Goal: Task Accomplishment & Management: Manage account settings

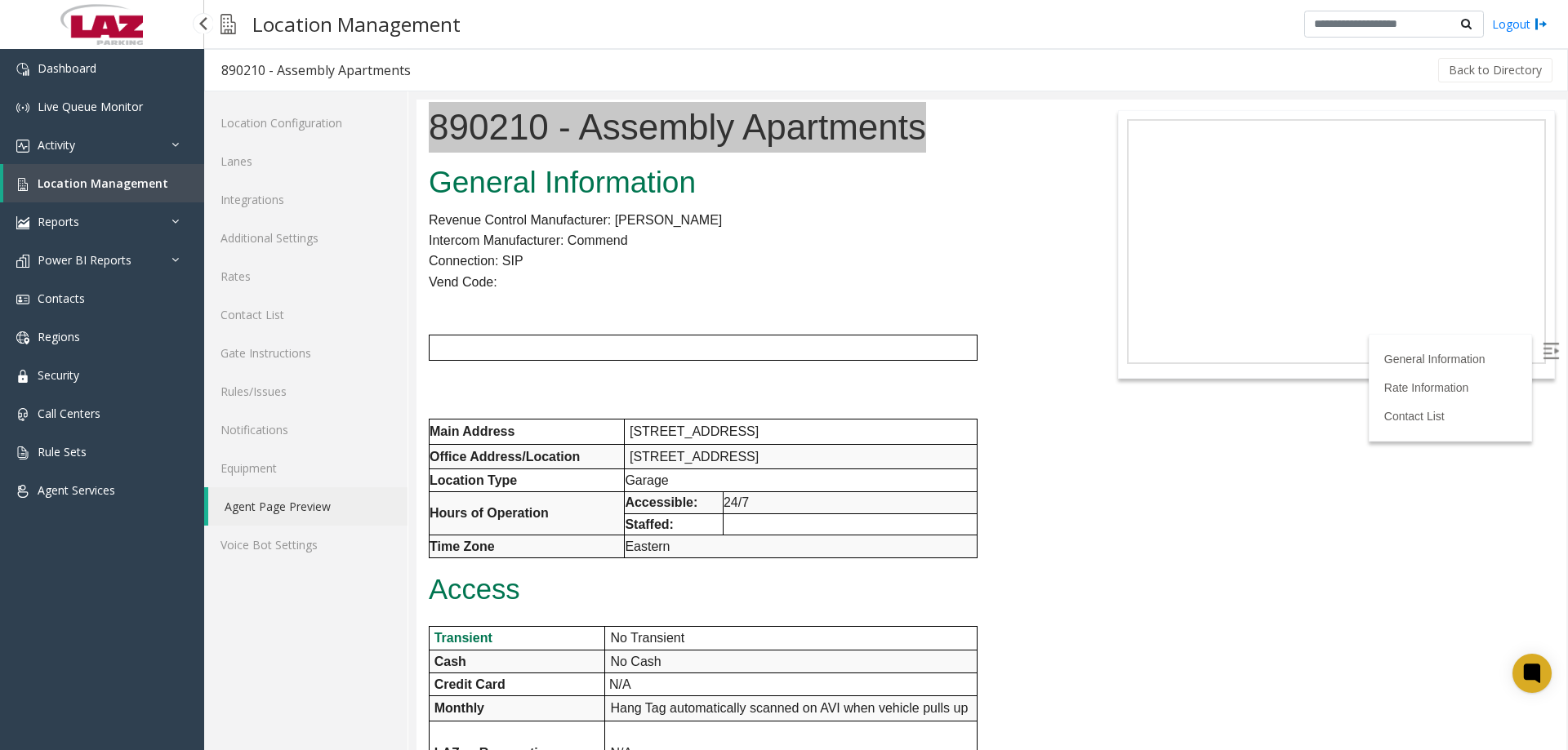
click at [103, 190] on span "Location Management" at bounding box center [103, 183] width 131 height 15
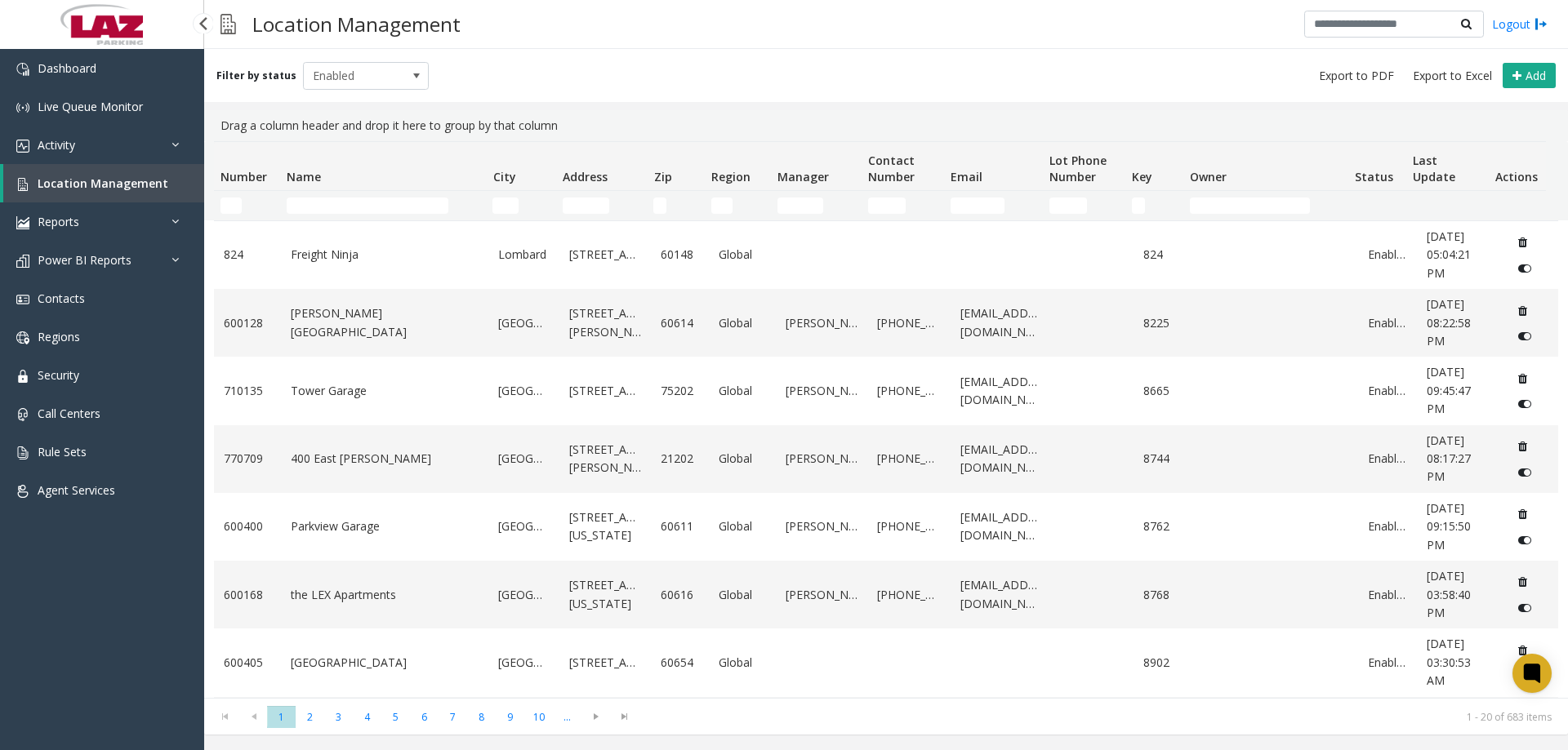
click at [100, 190] on span "Location Management" at bounding box center [103, 183] width 131 height 15
click at [301, 208] on input "Name Filter" at bounding box center [368, 205] width 162 height 16
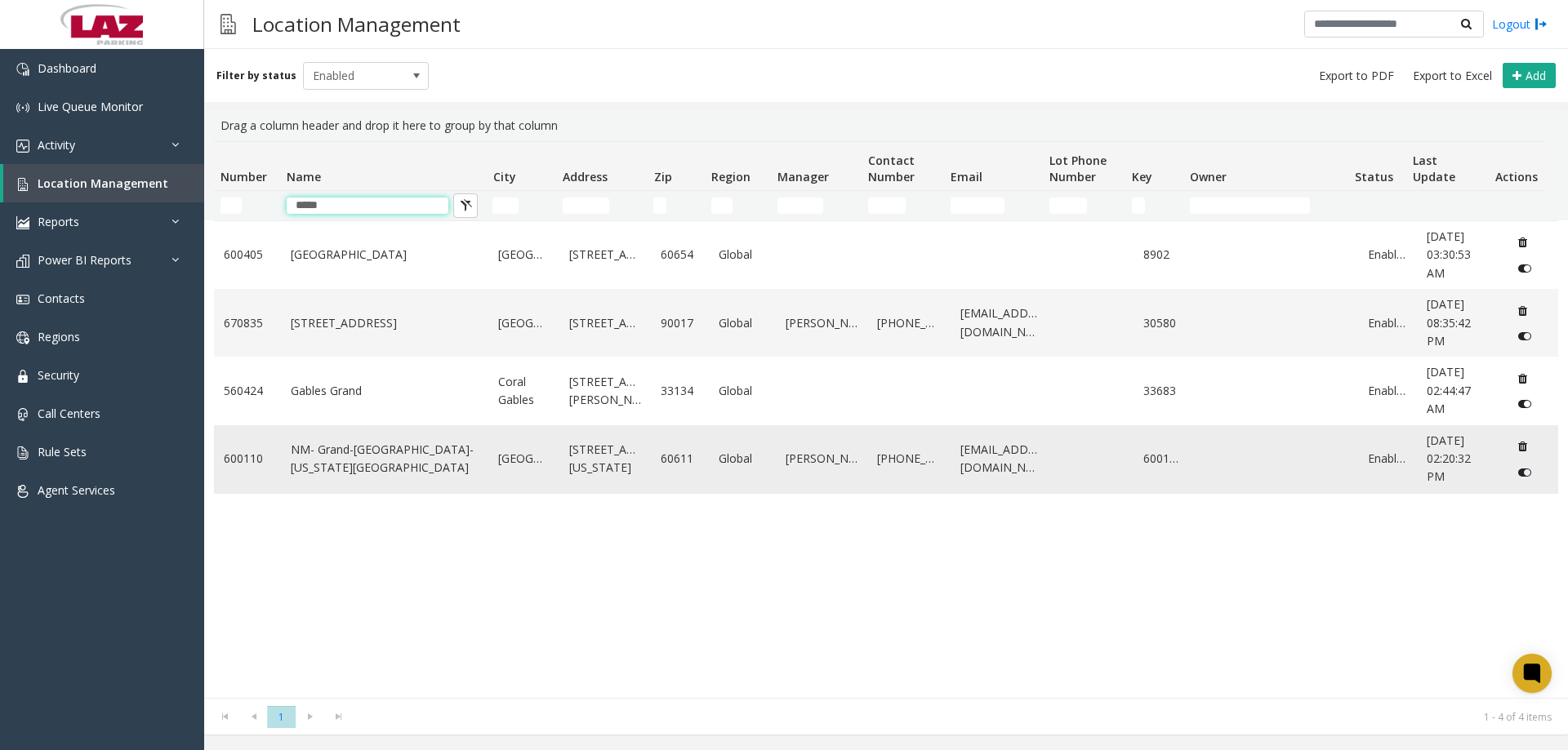
type input "*****"
click at [362, 459] on link "NM- Grand-[GEOGRAPHIC_DATA]-[US_STATE][GEOGRAPHIC_DATA]" at bounding box center [385, 458] width 189 height 37
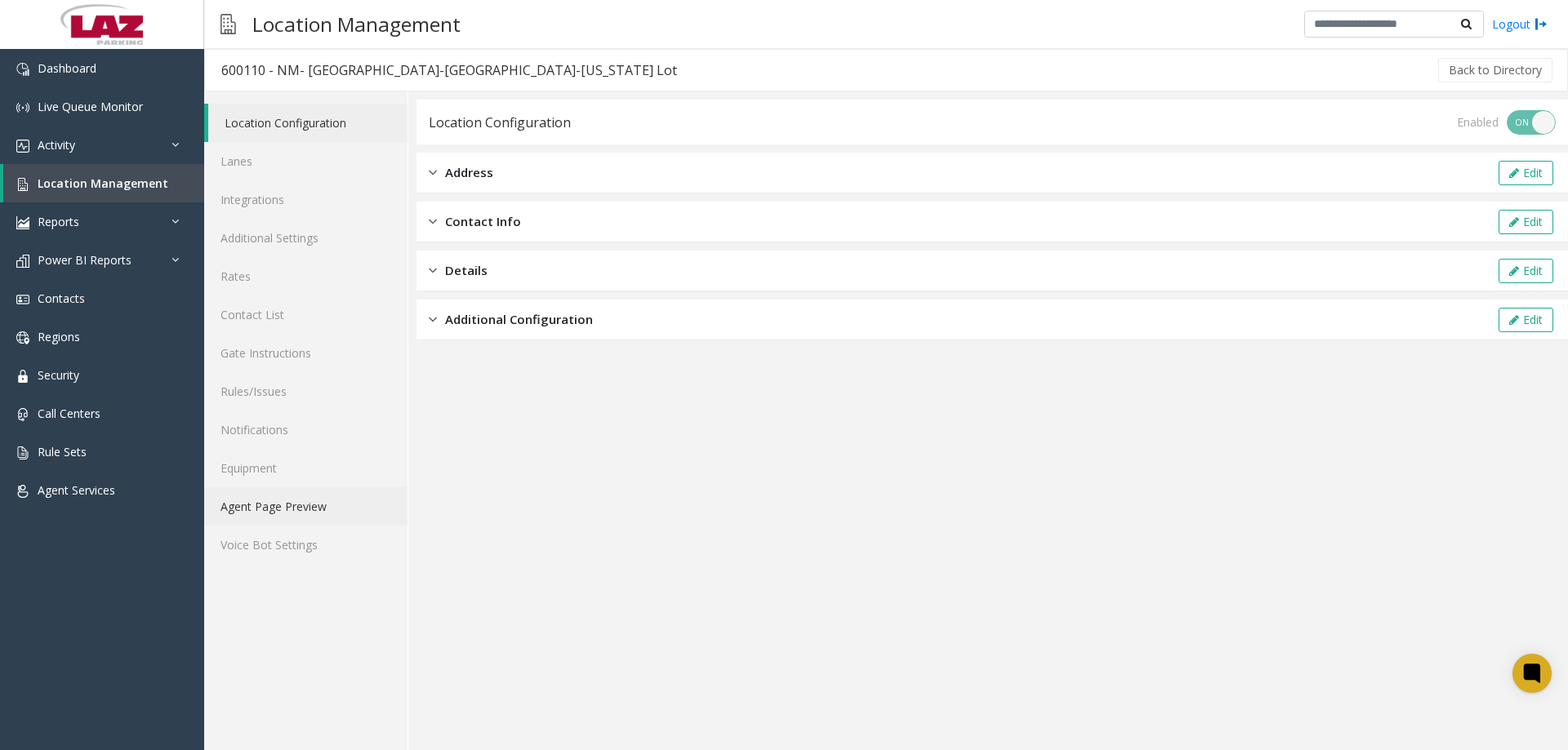
click at [303, 504] on link "Agent Page Preview" at bounding box center [305, 506] width 203 height 38
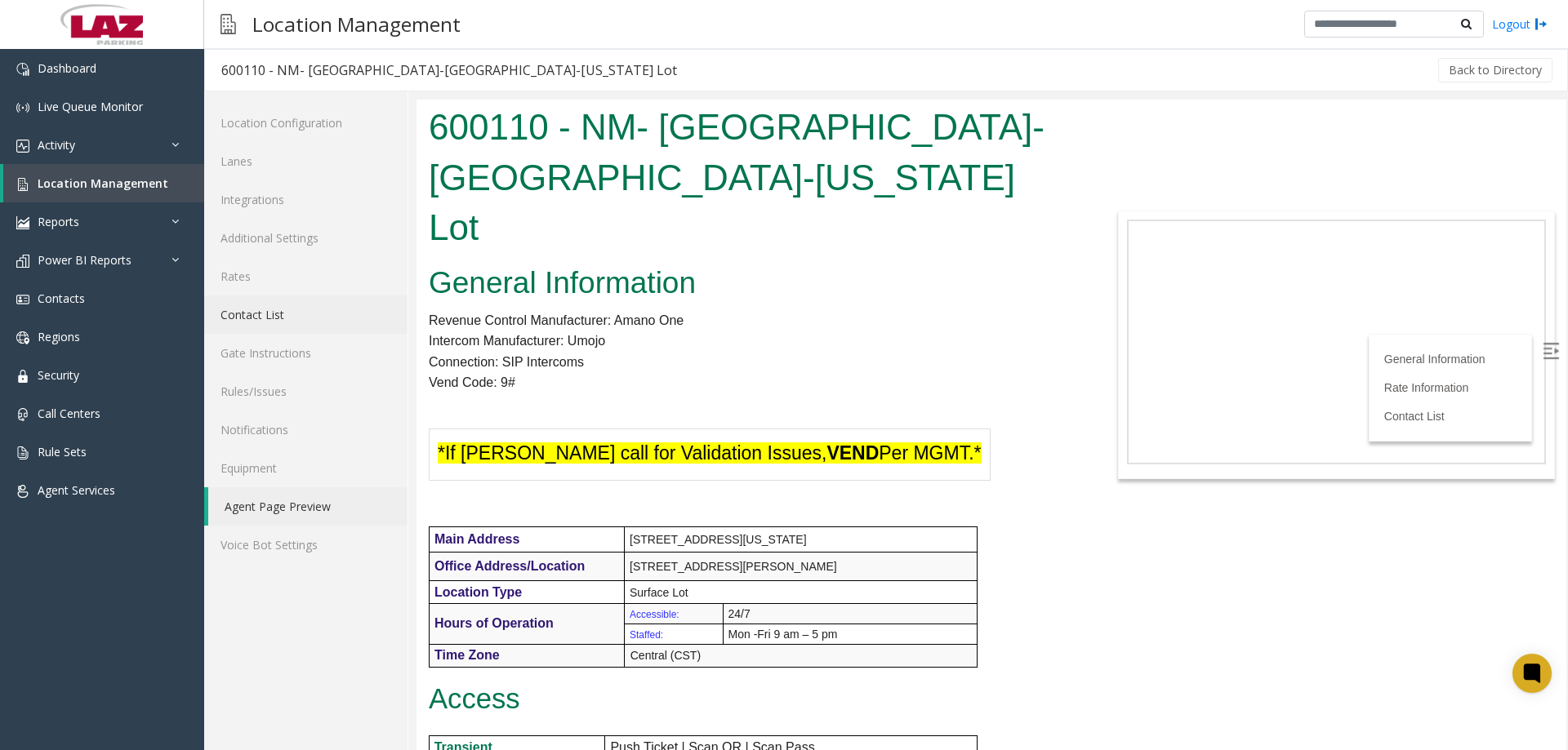
click at [273, 315] on link "Contact List" at bounding box center [305, 315] width 203 height 38
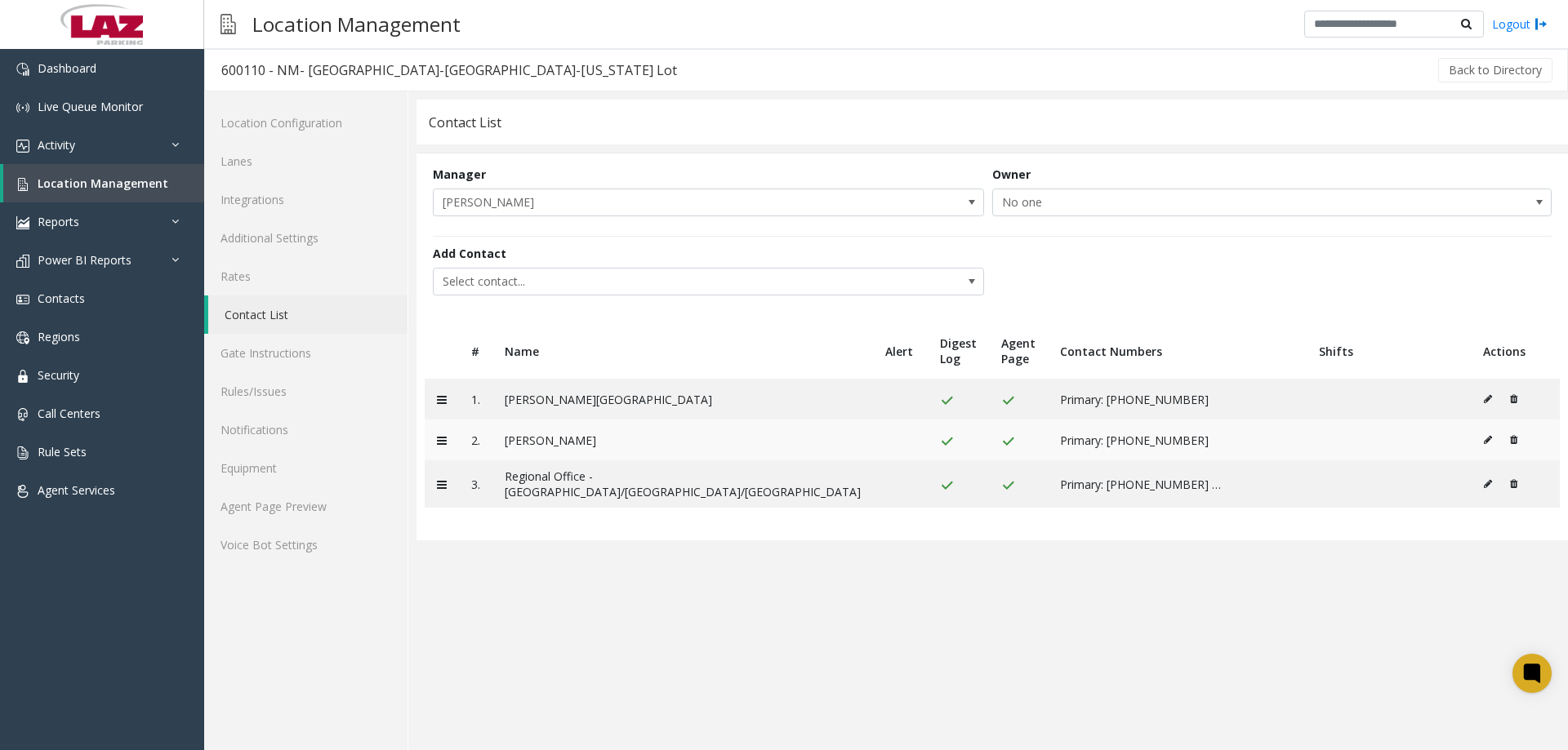
click at [1485, 440] on icon at bounding box center [1489, 440] width 9 height 10
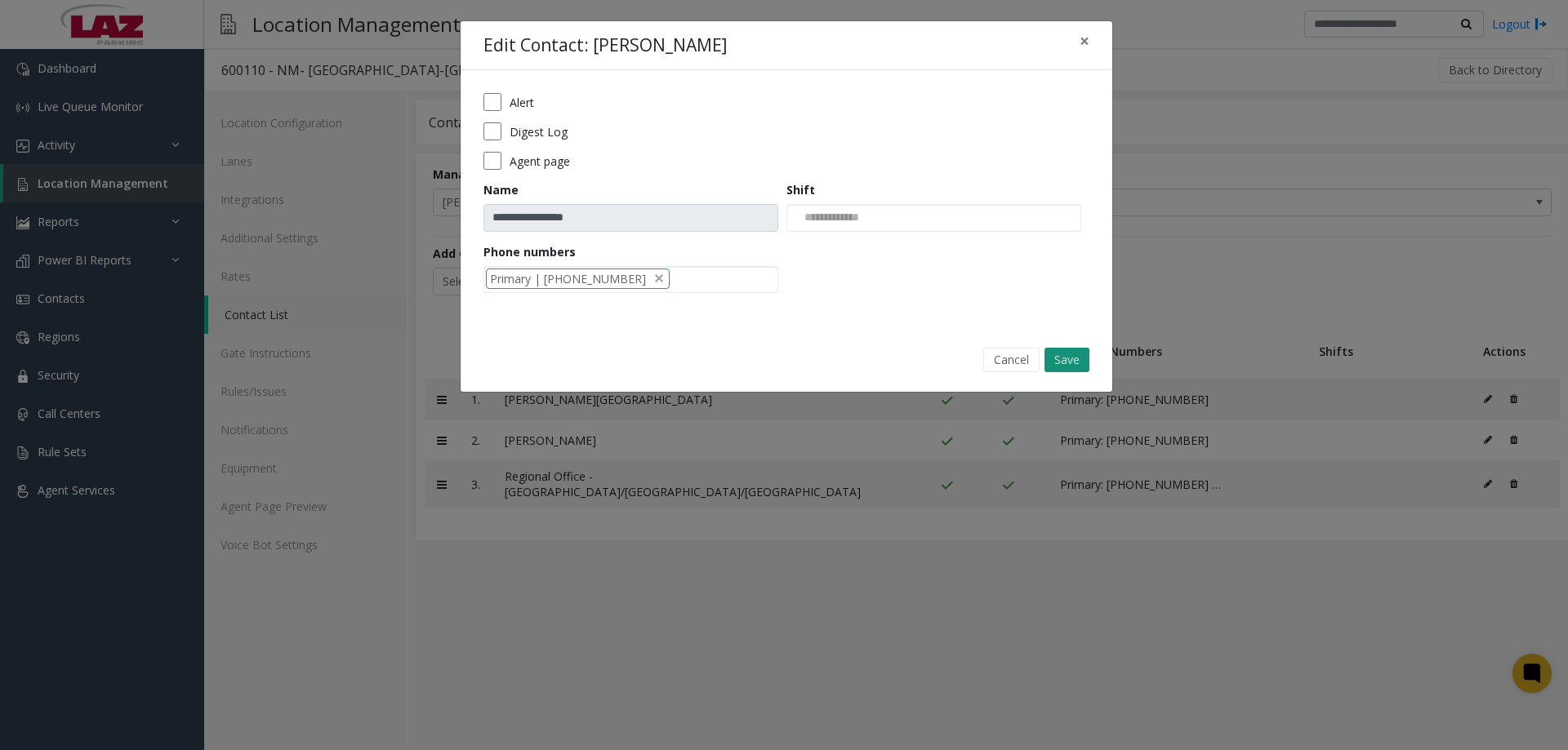
click at [1075, 364] on button "Save" at bounding box center [1067, 360] width 45 height 25
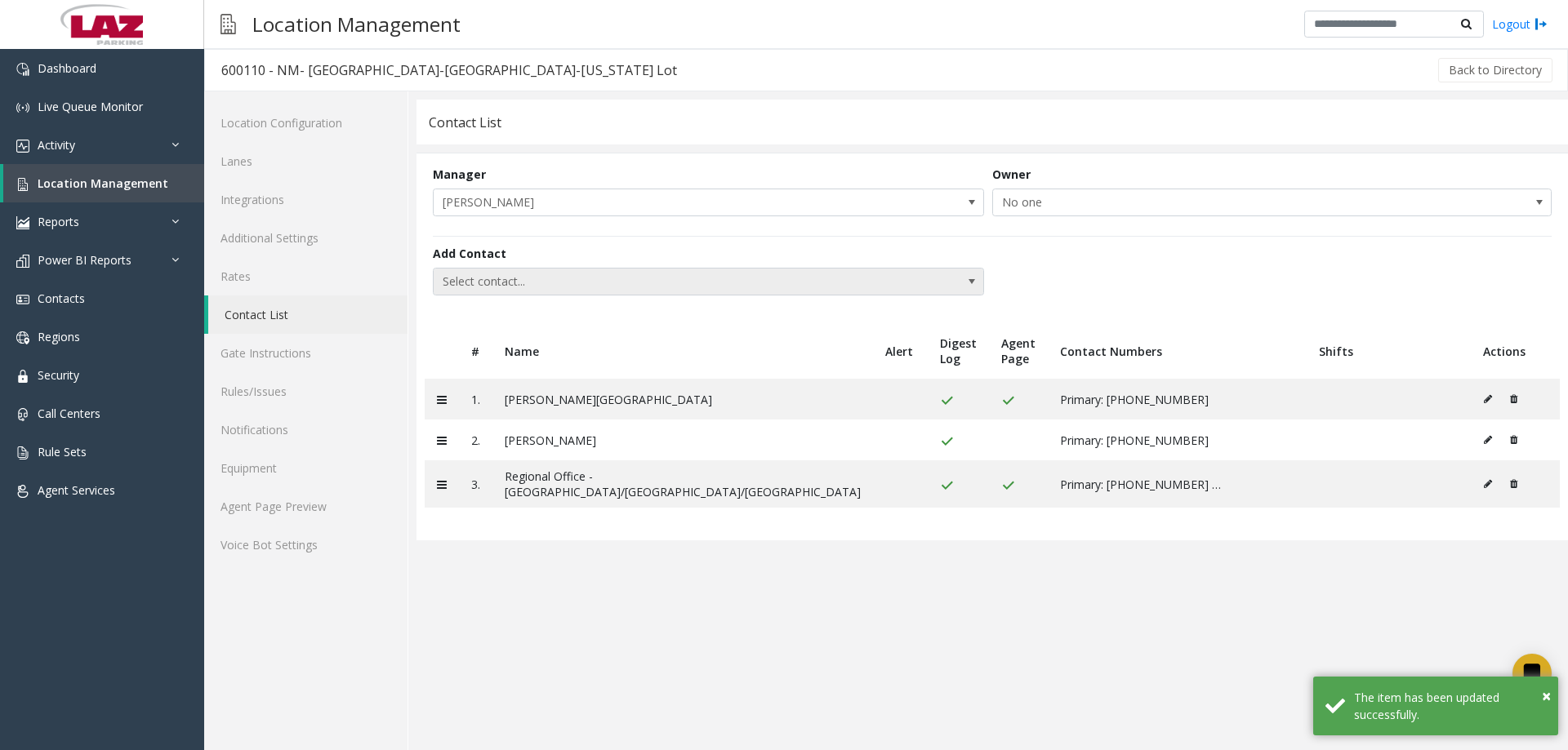
click at [603, 274] on span "Select contact..." at bounding box center [653, 281] width 440 height 26
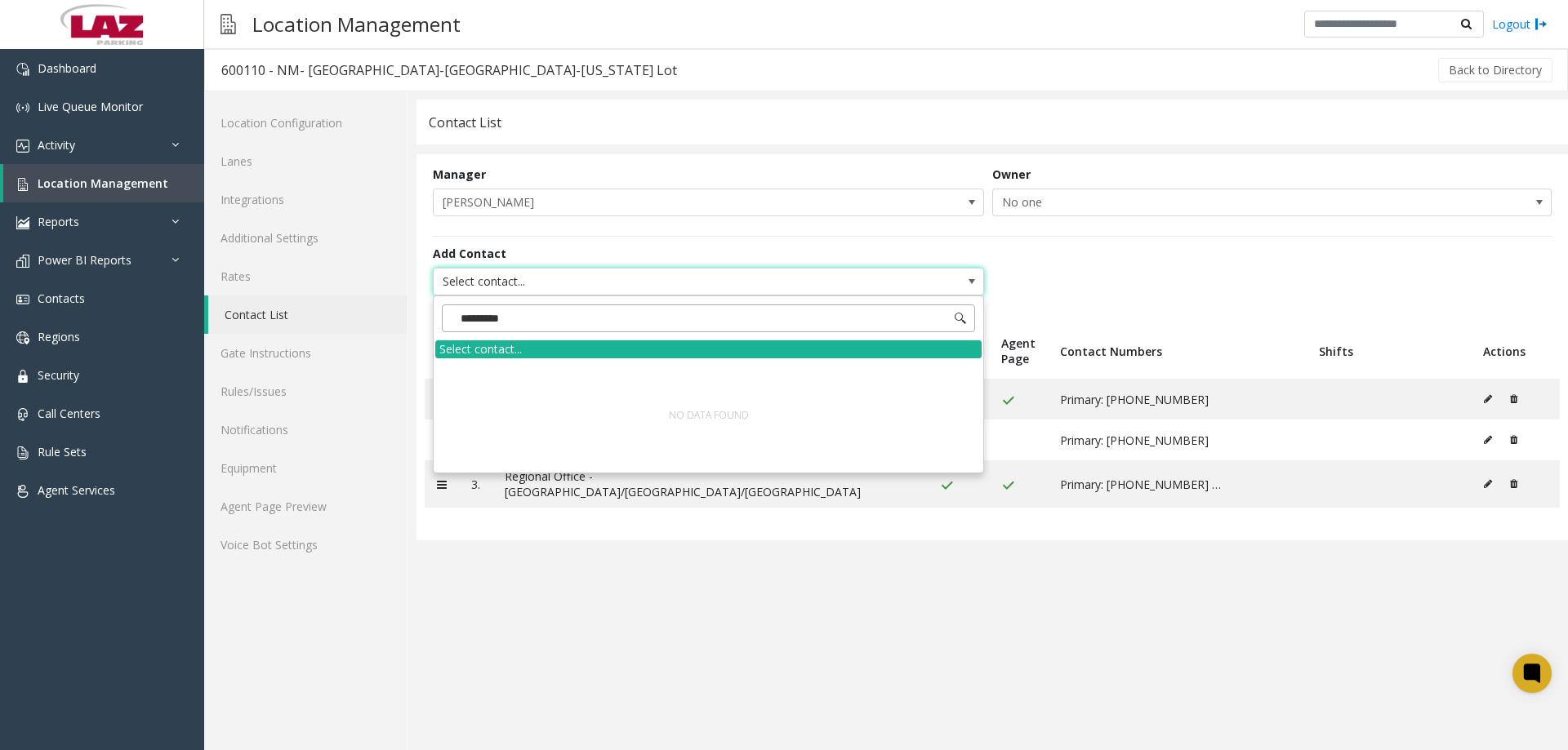
type input "**********"
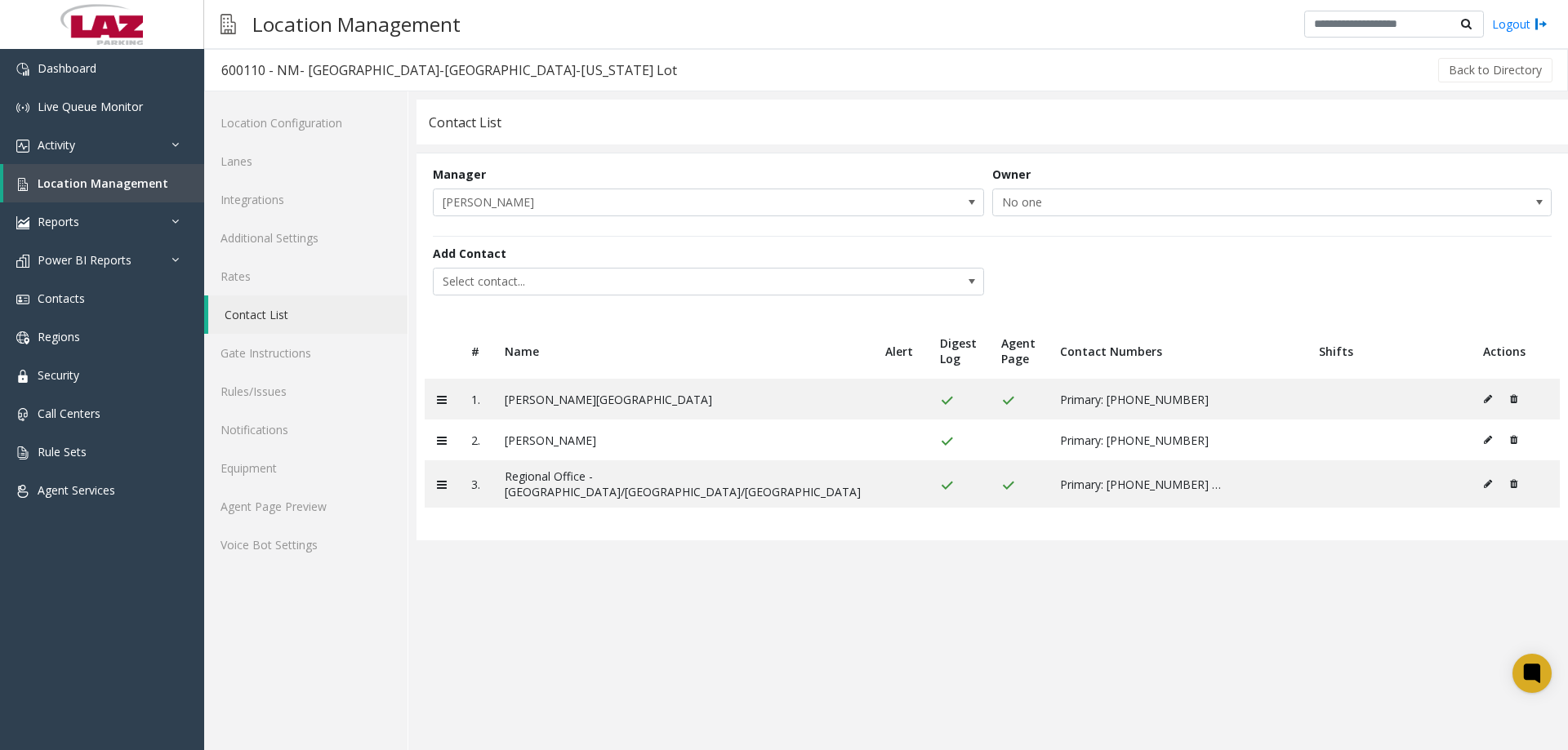
click at [658, 110] on div "Contact List" at bounding box center [993, 122] width 1152 height 45
click at [625, 274] on span "Select contact..." at bounding box center [653, 281] width 440 height 26
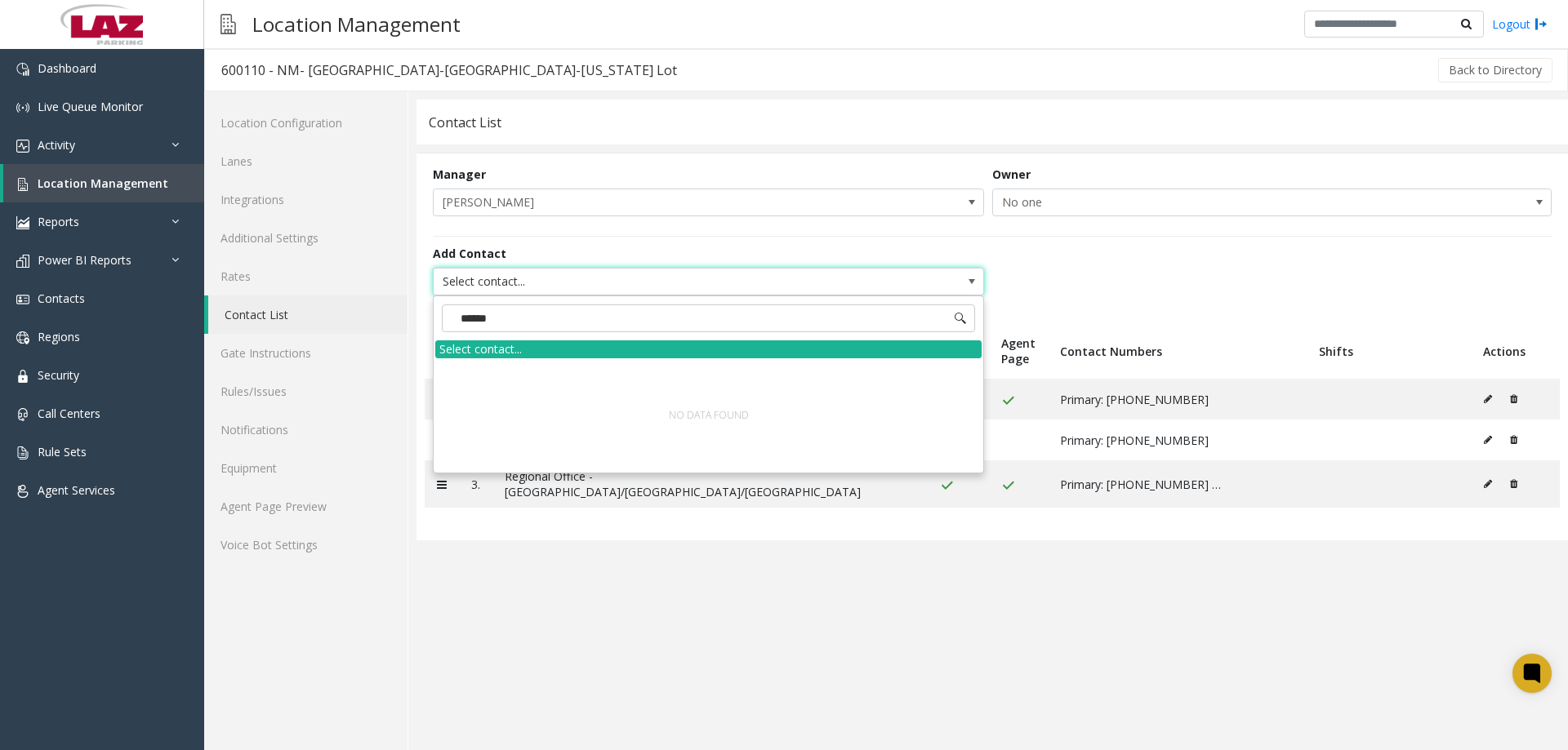
type input "*******"
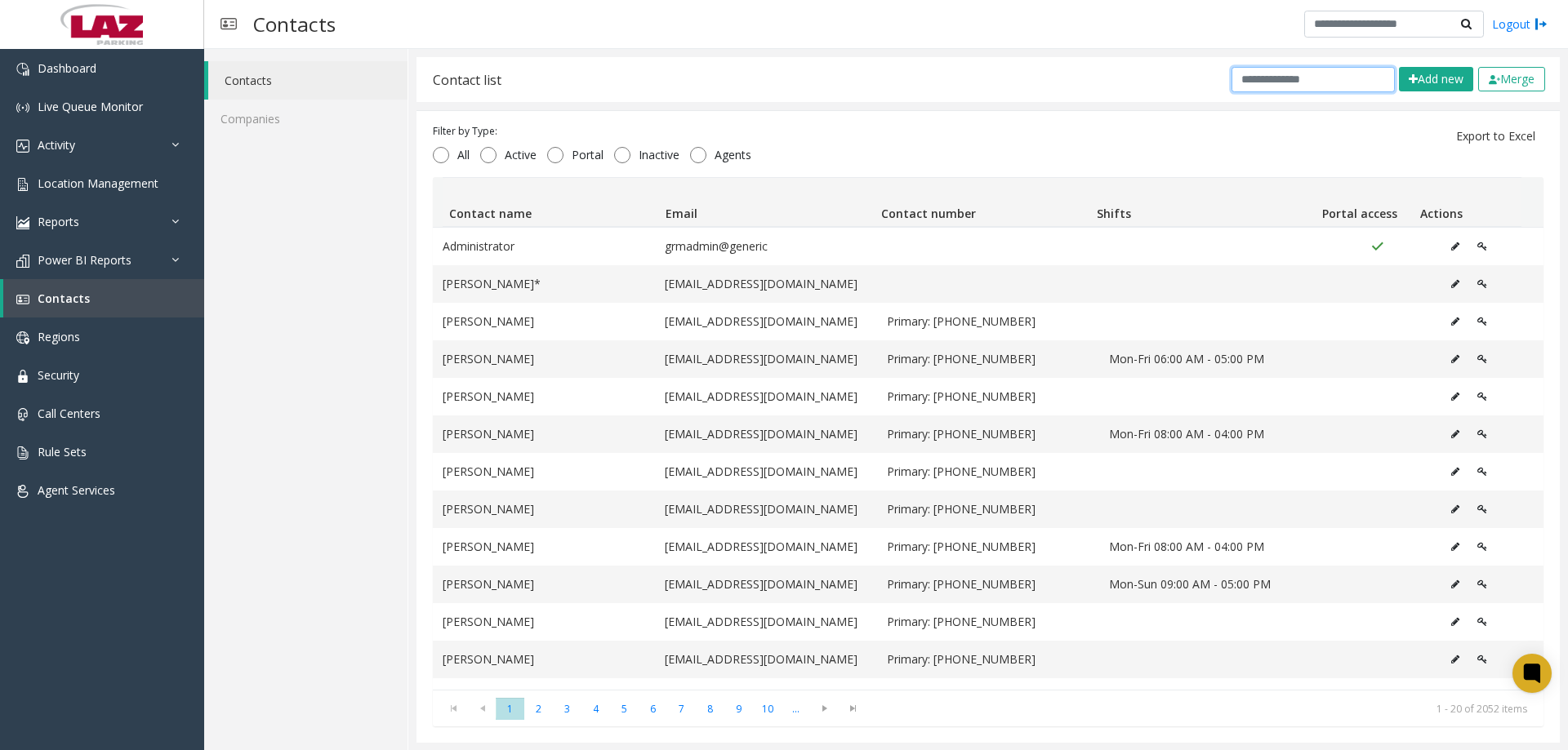
click at [1246, 82] on input "text" at bounding box center [1314, 80] width 163 height 26
click at [1405, 72] on button "Add new" at bounding box center [1436, 79] width 74 height 25
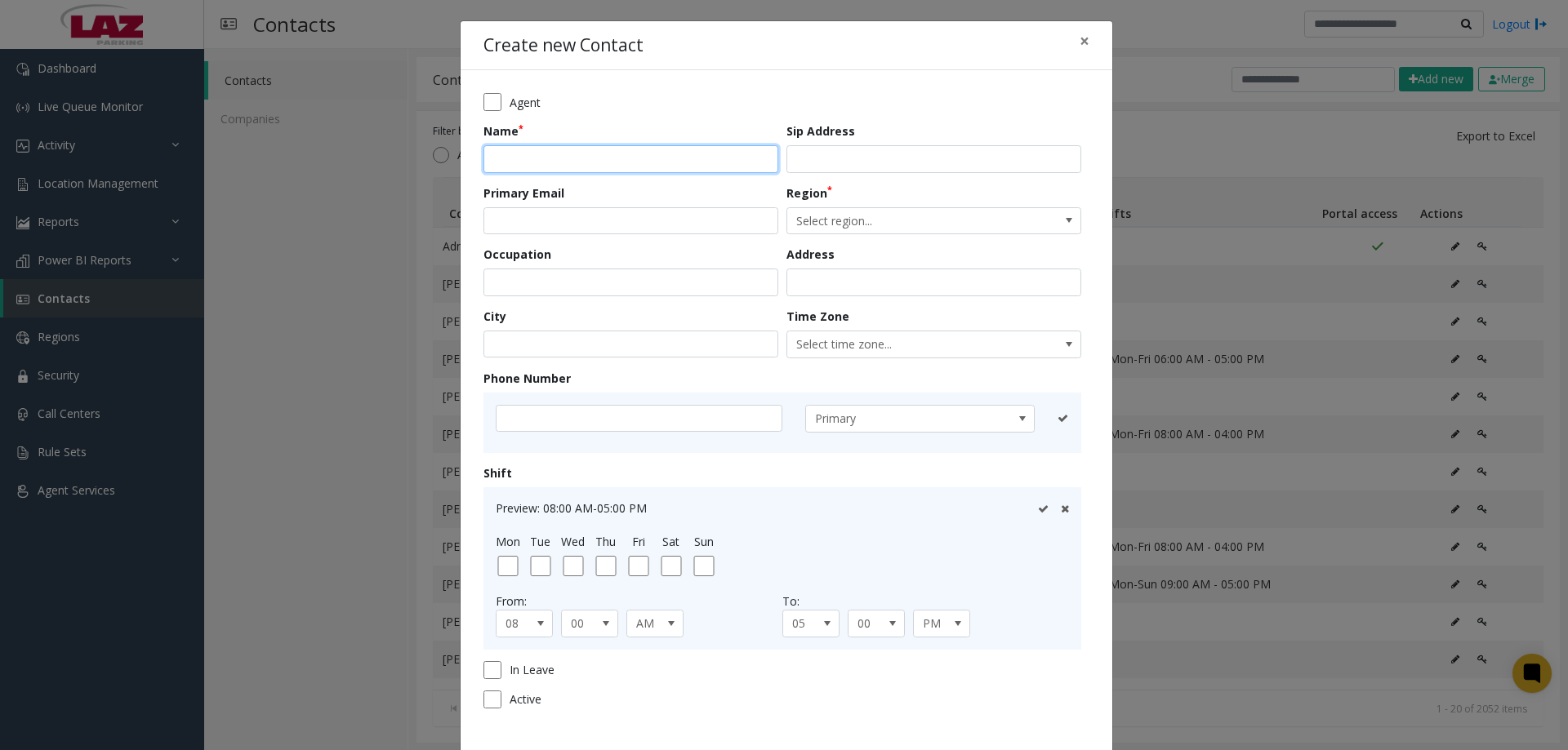
click at [578, 169] on input "text" at bounding box center [630, 159] width 295 height 28
type input "**********"
click at [582, 414] on input "text" at bounding box center [639, 418] width 287 height 28
paste input "**********"
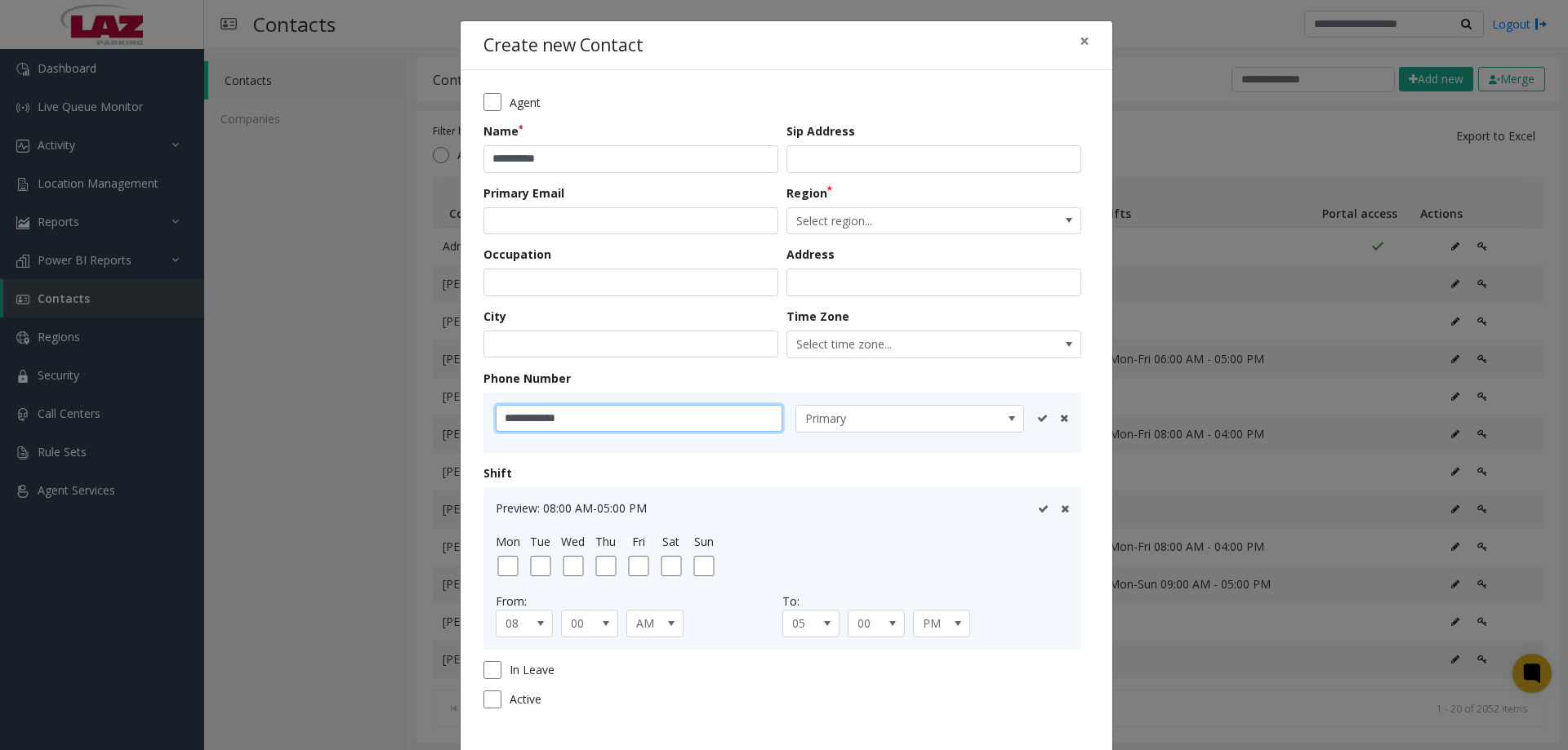
type input "**********"
click at [1037, 418] on icon at bounding box center [1042, 418] width 10 height 10
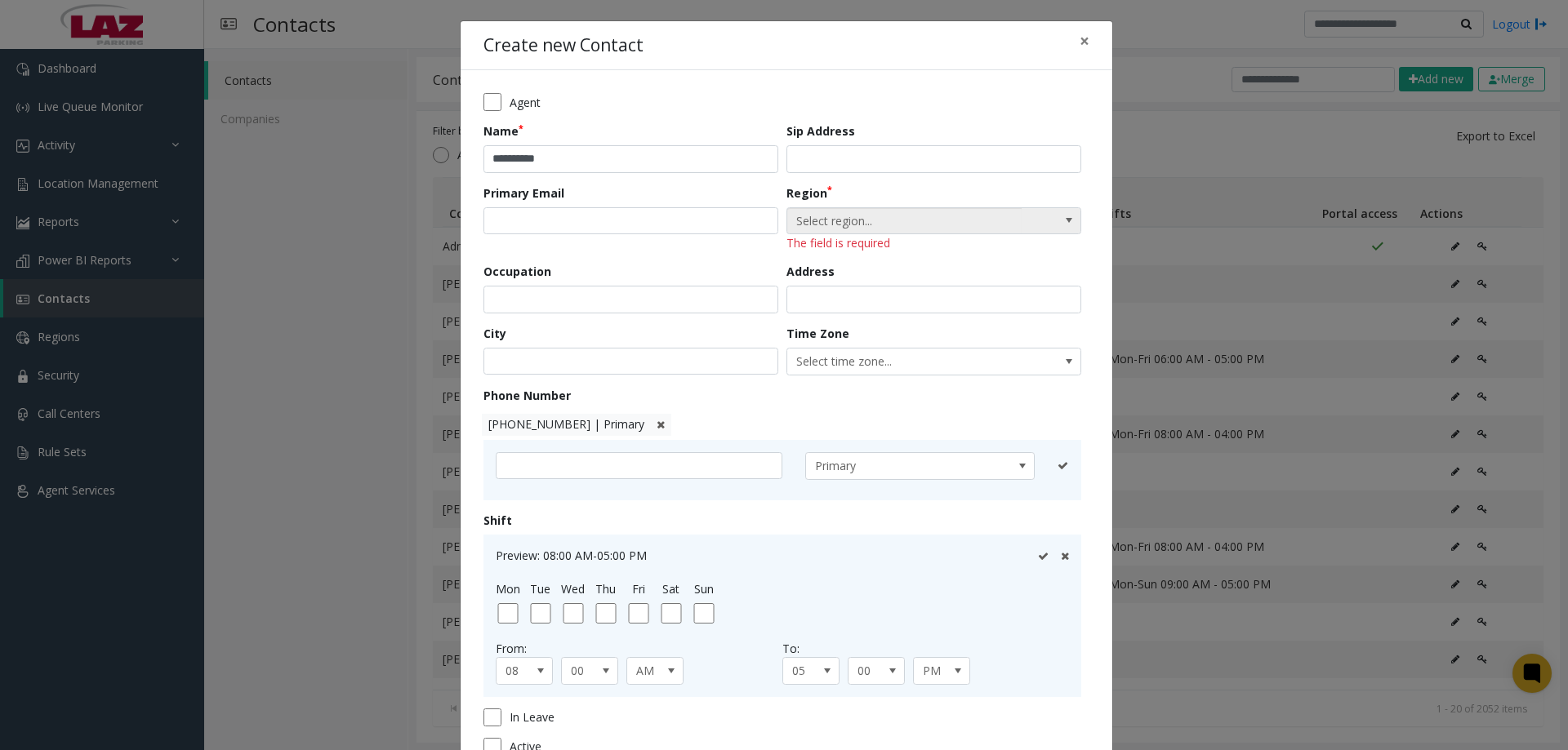
click at [872, 216] on span "Select region..." at bounding box center [905, 221] width 235 height 26
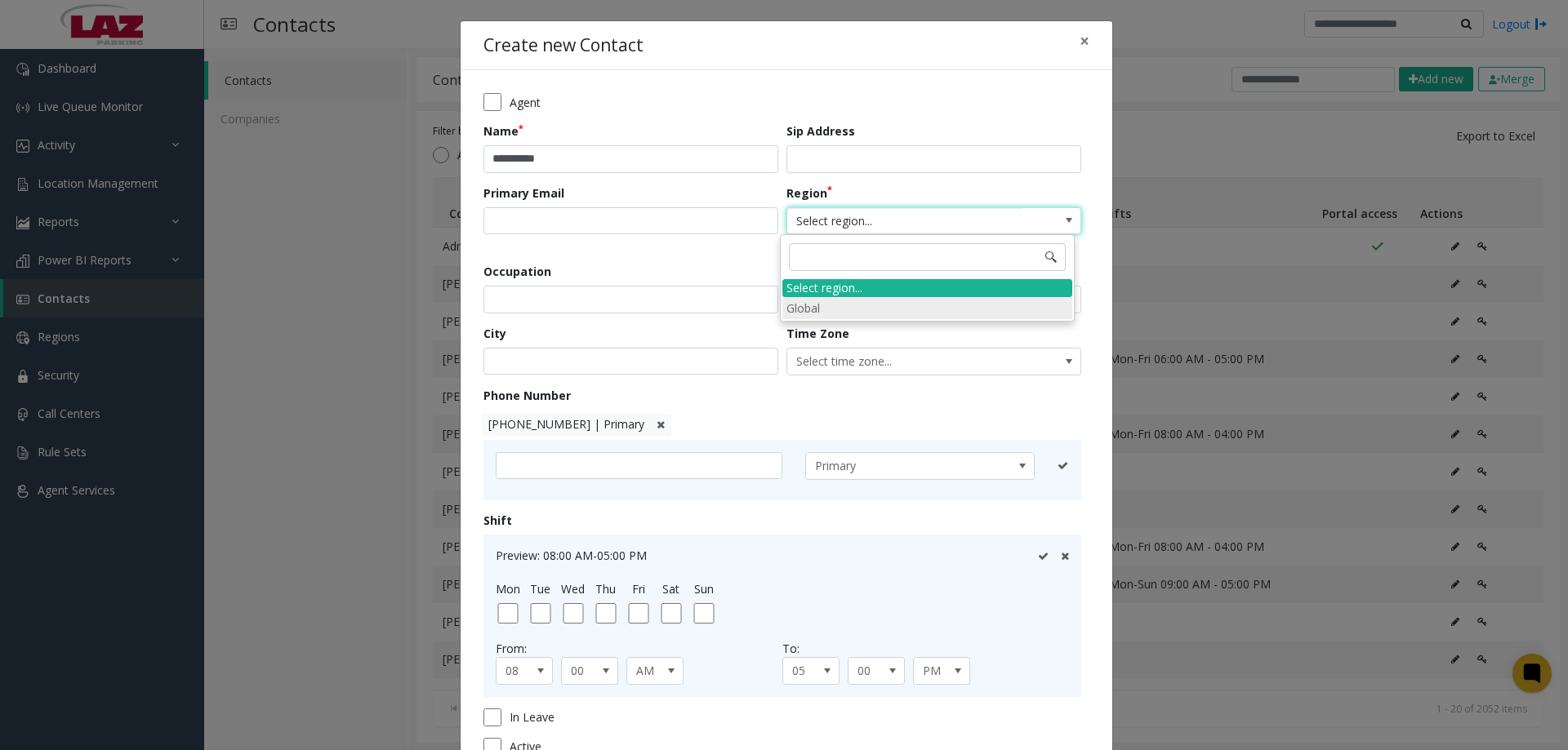
click at [828, 300] on li "Global" at bounding box center [927, 308] width 290 height 22
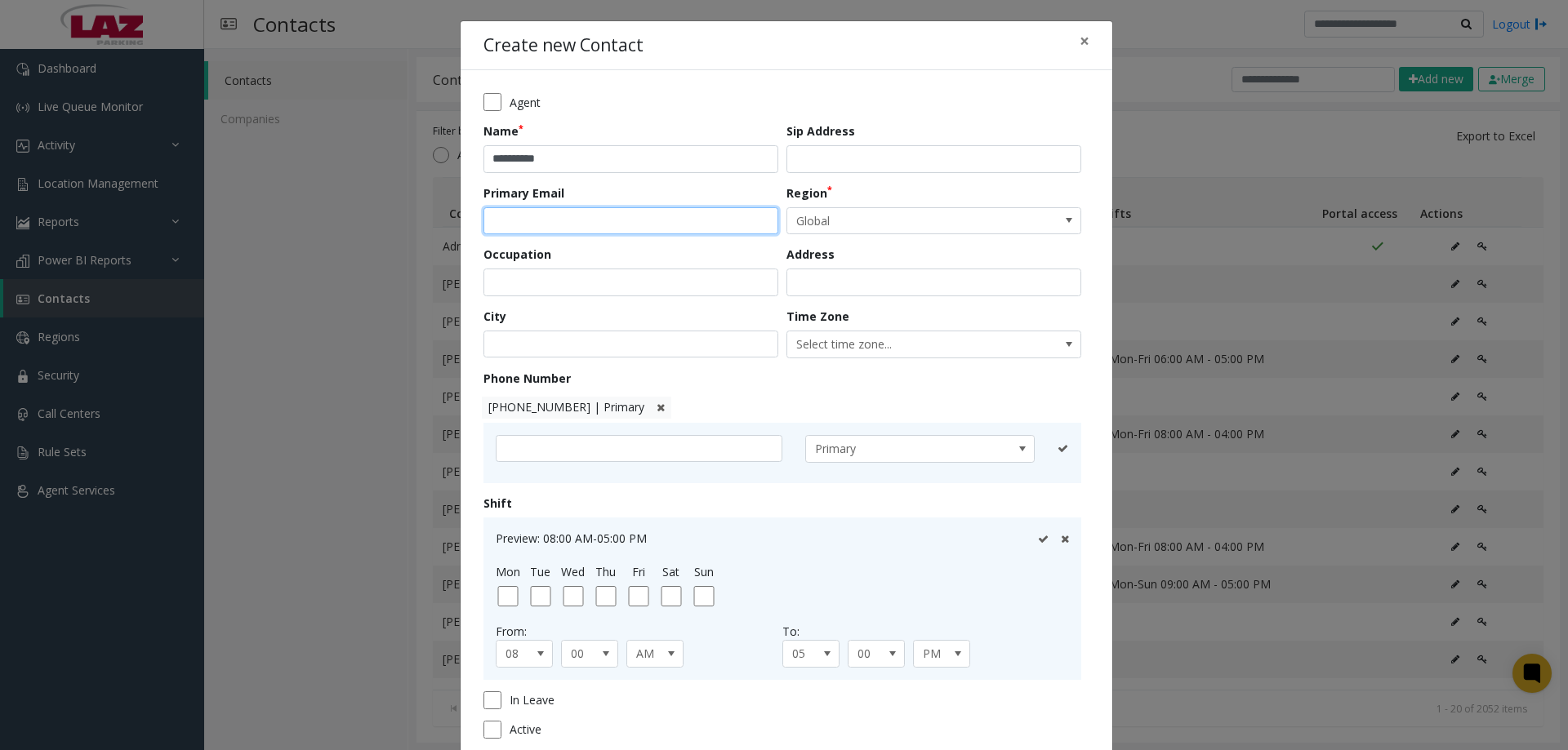
click at [596, 217] on input "email" at bounding box center [630, 221] width 295 height 28
paste input "**********"
type input "**********"
click at [669, 190] on div "**********" at bounding box center [635, 210] width 303 height 51
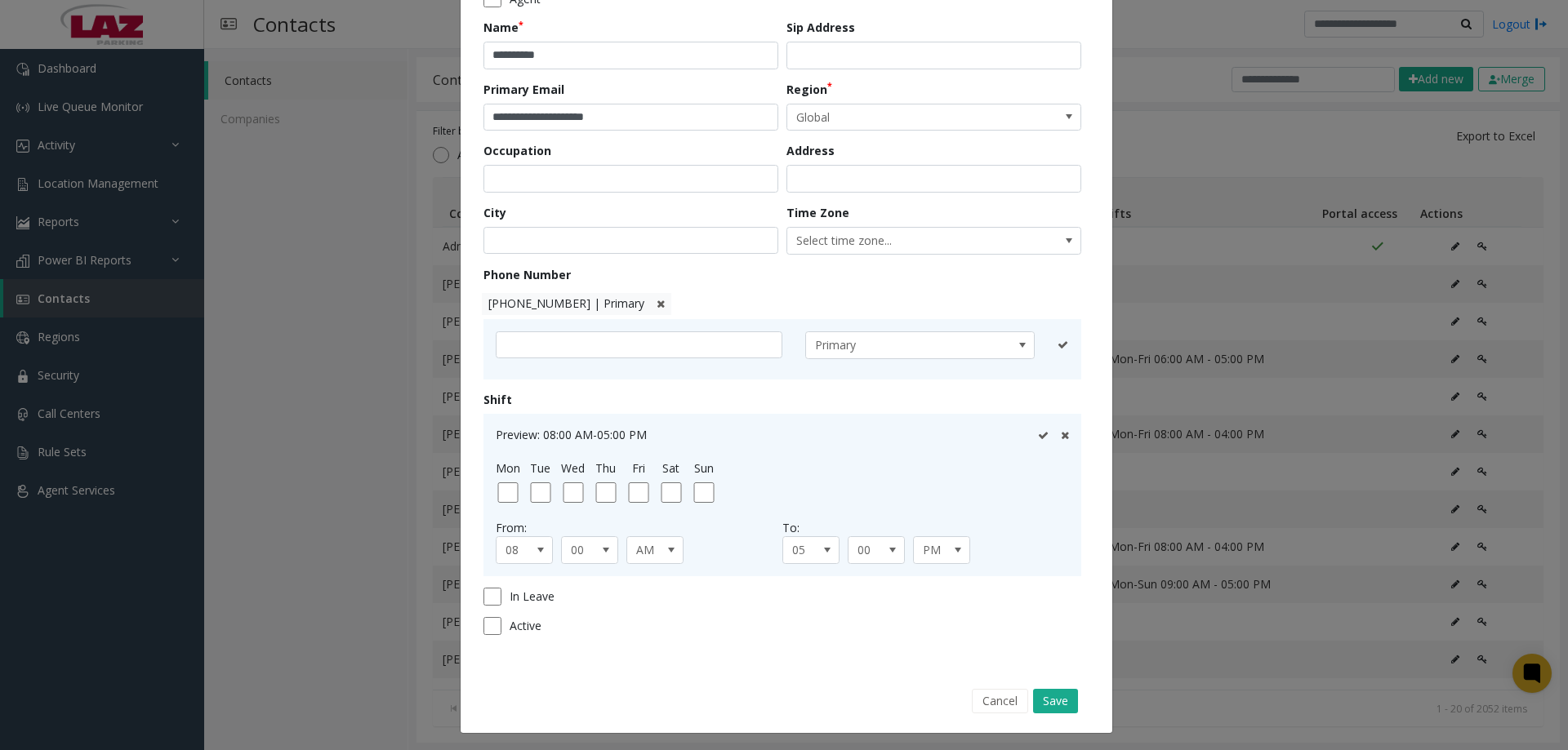
scroll to position [107, 0]
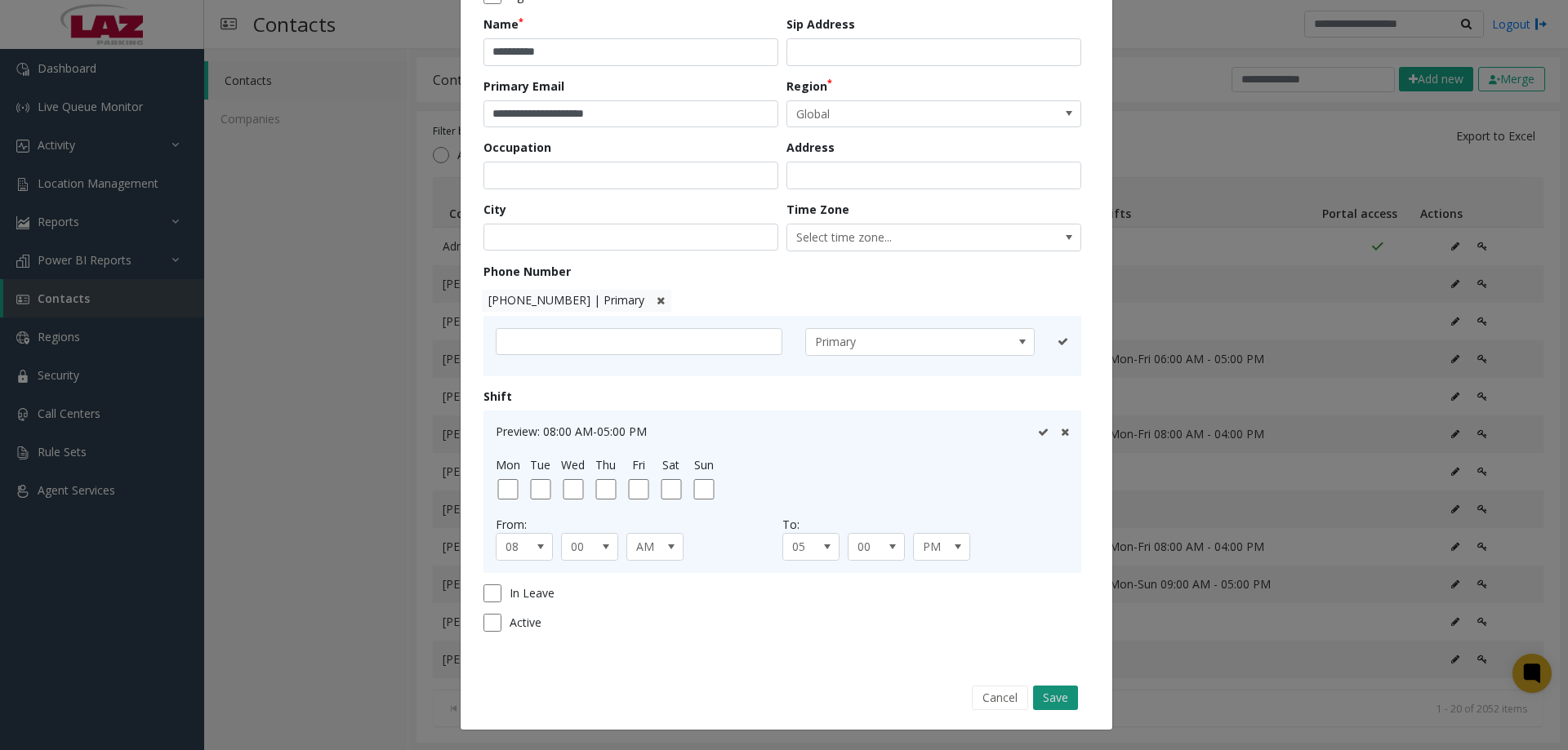
click at [1052, 696] on button "Save" at bounding box center [1056, 698] width 45 height 25
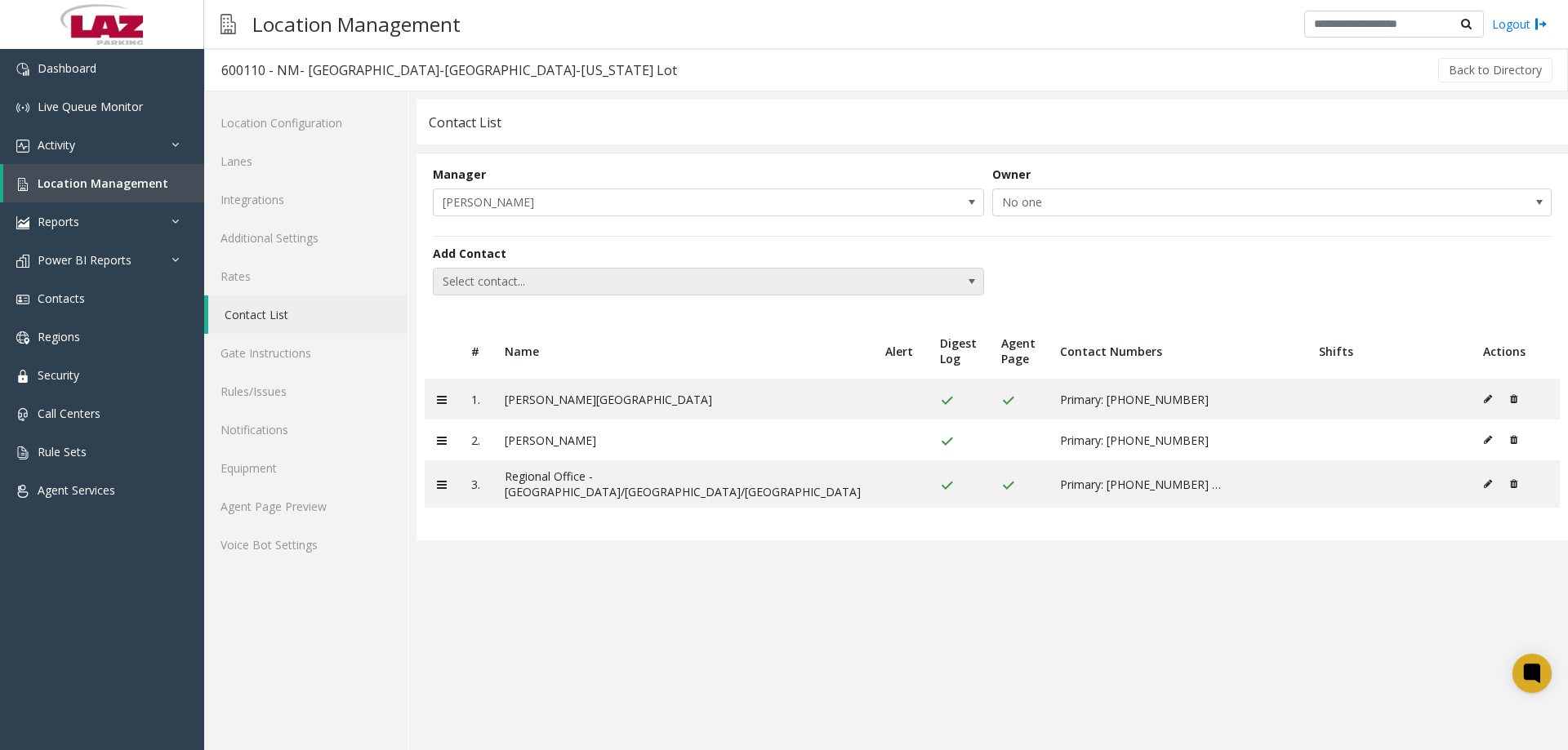
click at [492, 276] on span "Select contact..." at bounding box center [653, 281] width 440 height 26
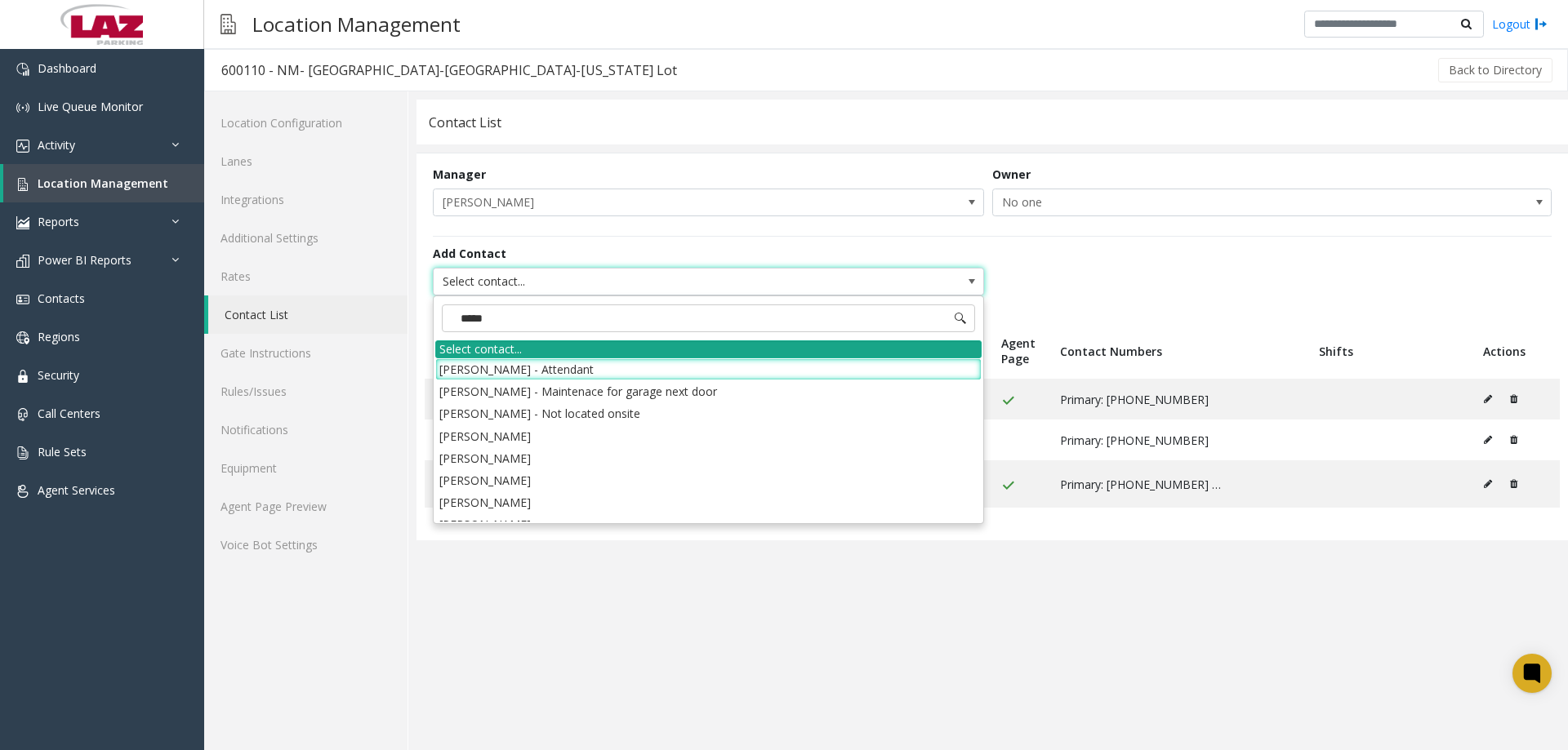
type input "******"
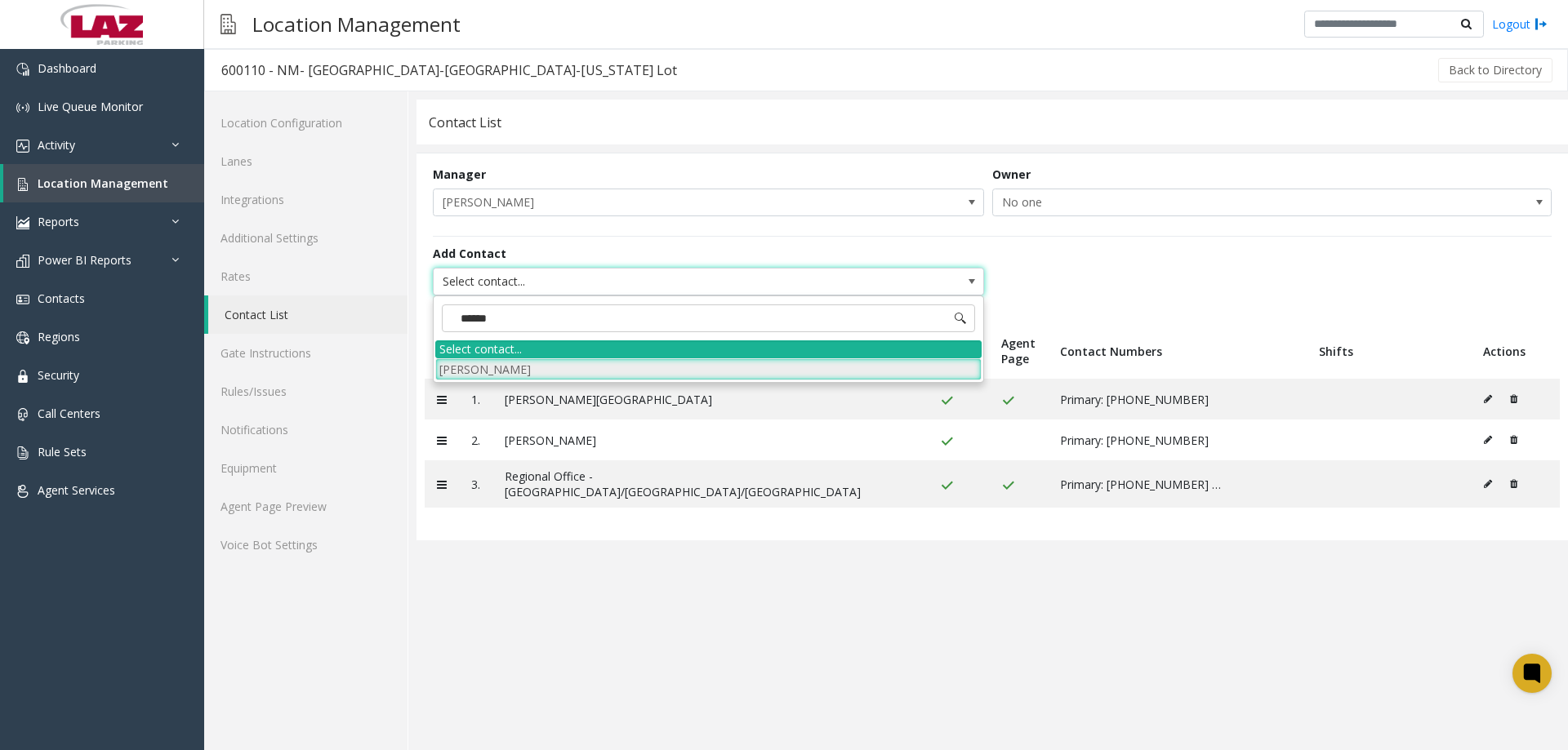
click at [518, 373] on li "Adam Avila" at bounding box center [709, 370] width 546 height 22
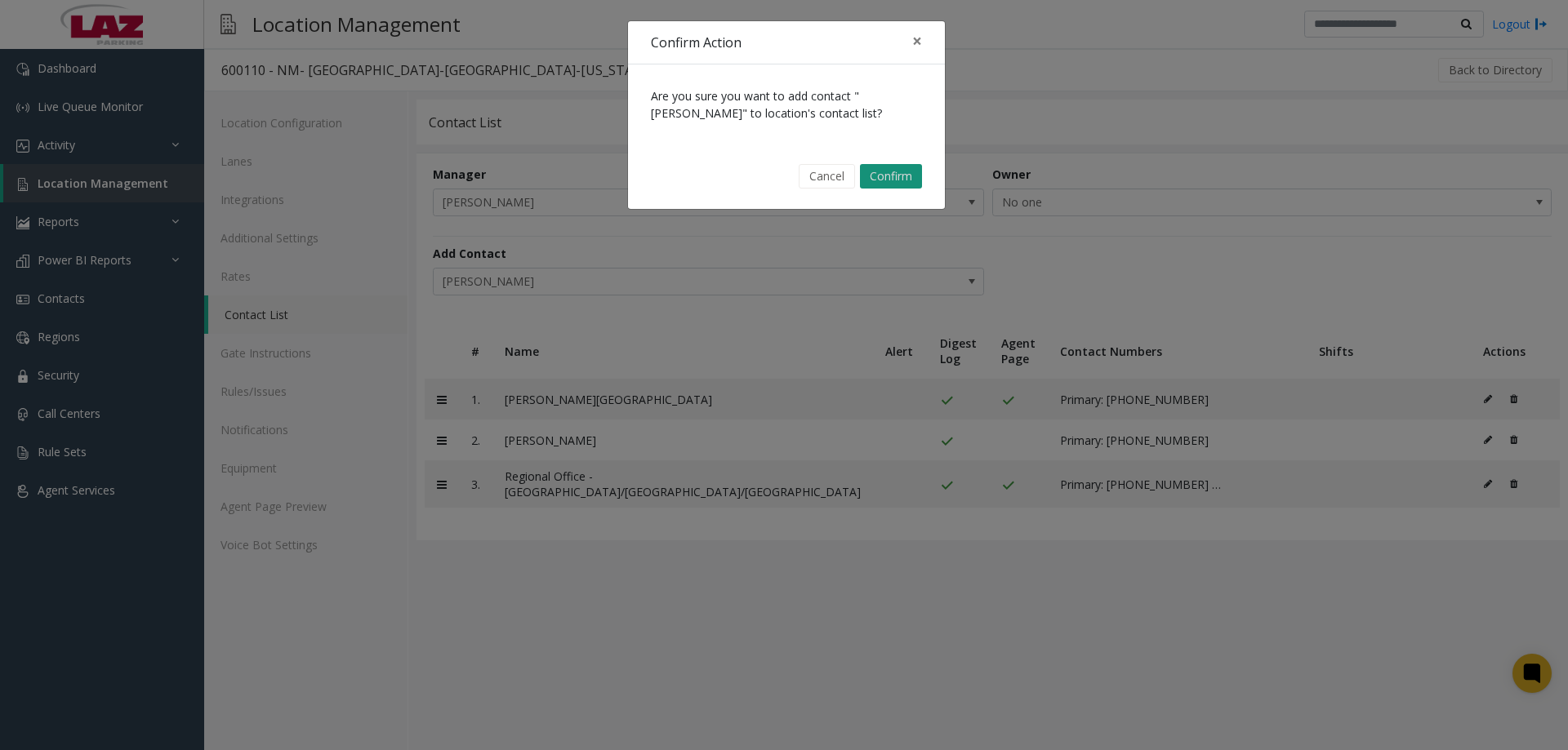
click at [862, 173] on button "Confirm" at bounding box center [891, 176] width 62 height 25
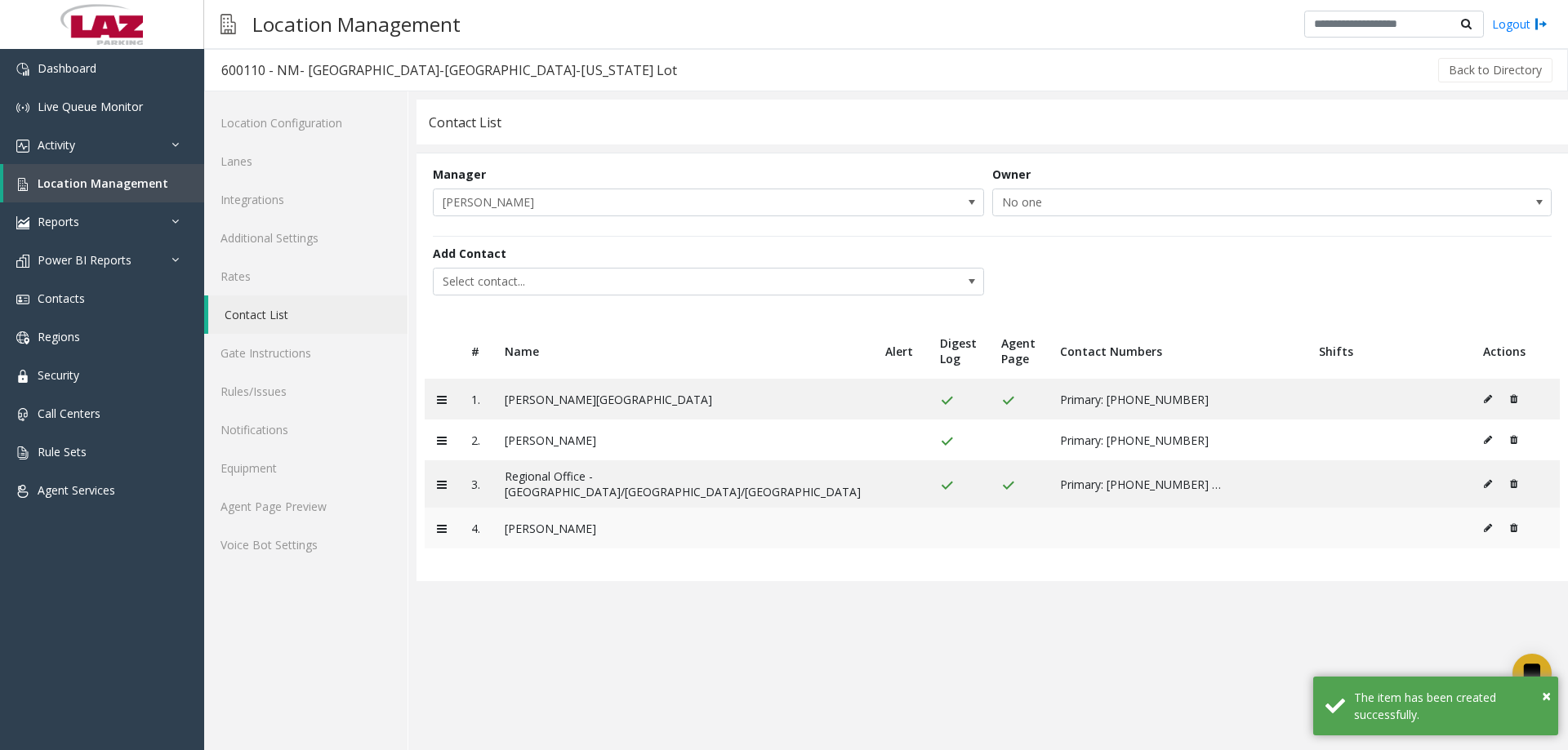
click at [1485, 526] on icon at bounding box center [1489, 528] width 9 height 10
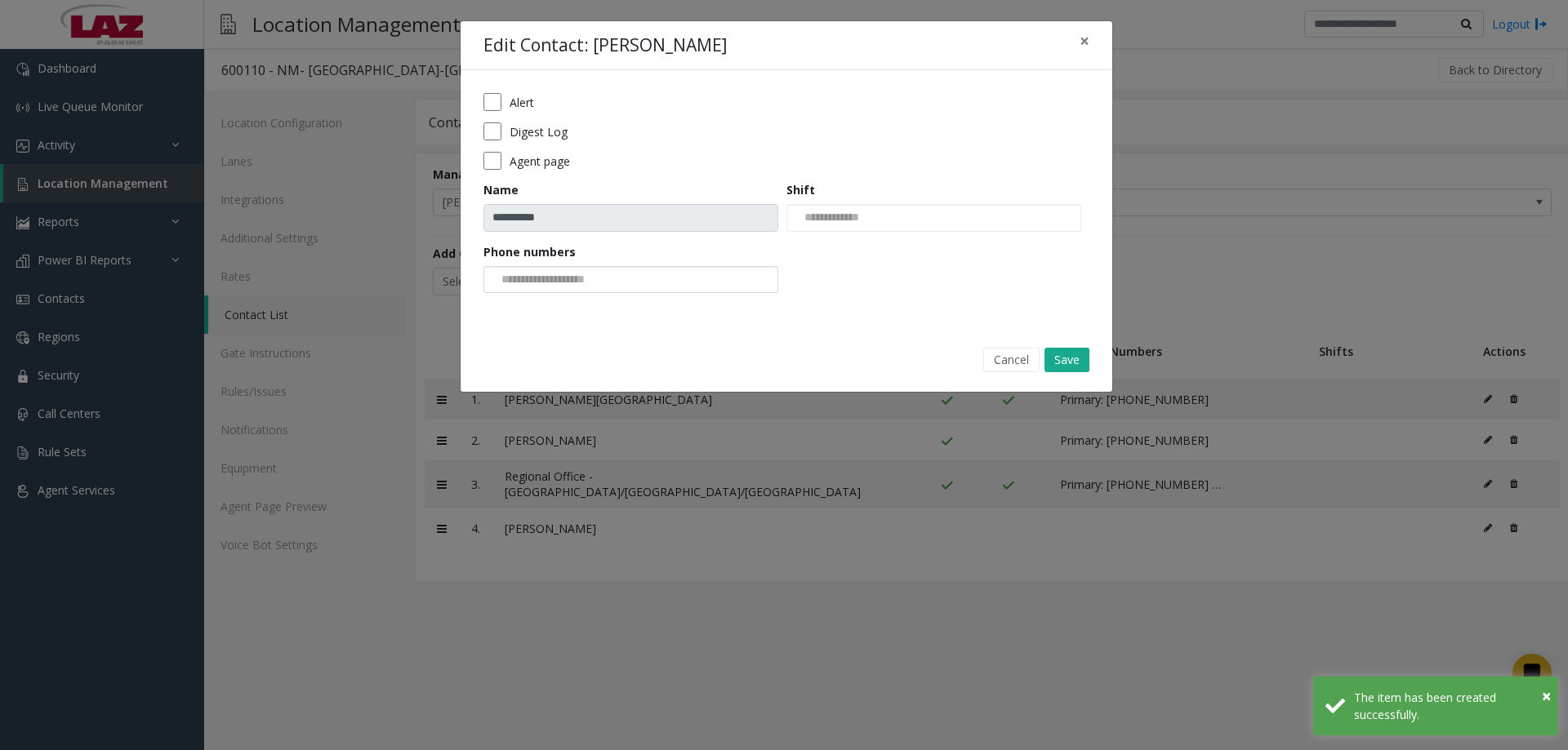
drag, startPoint x: 534, startPoint y: 257, endPoint x: 539, endPoint y: 275, distance: 18.7
click at [534, 259] on label "Phone numbers" at bounding box center [529, 252] width 92 height 17
click at [539, 276] on input at bounding box center [545, 280] width 123 height 26
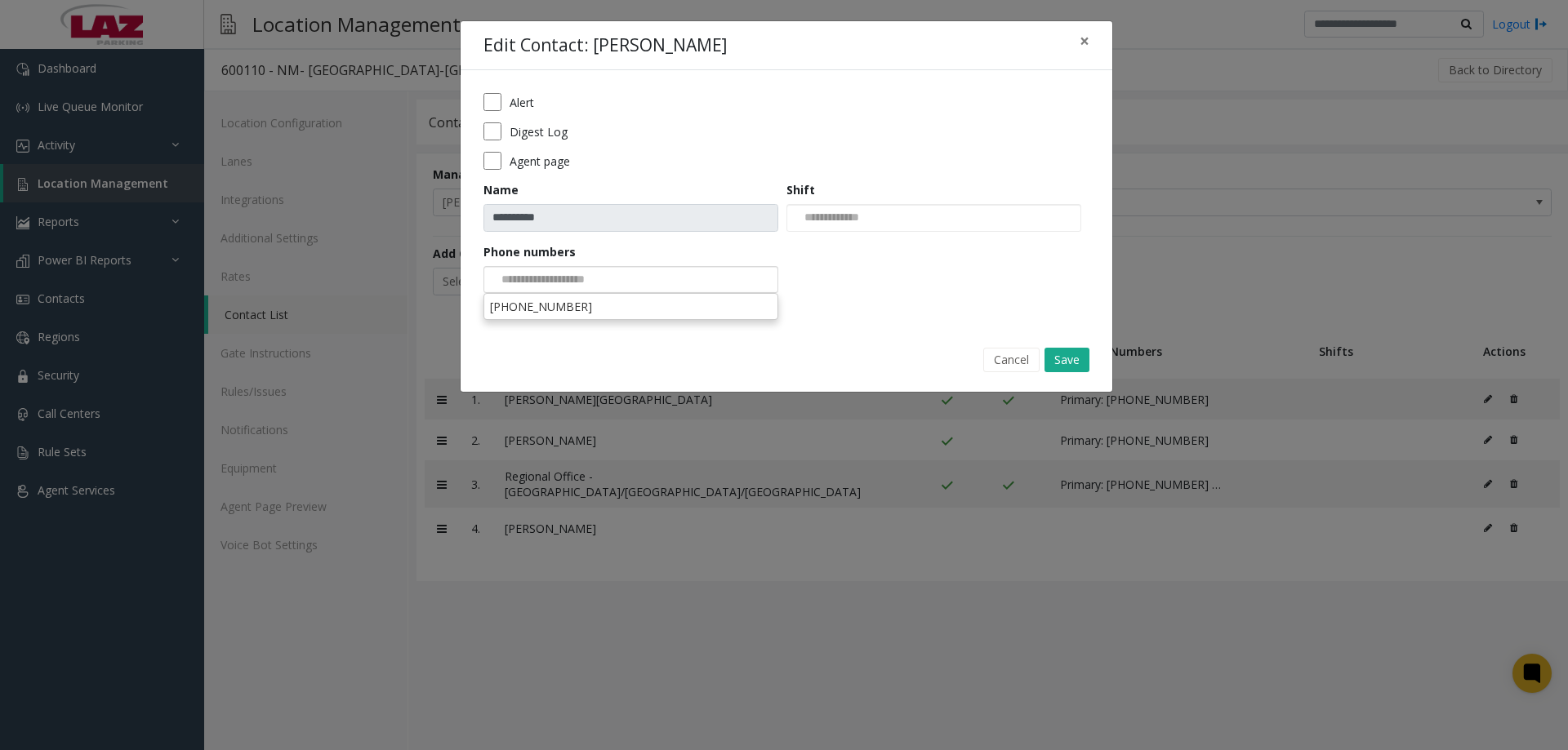
drag, startPoint x: 593, startPoint y: 317, endPoint x: 587, endPoint y: 309, distance: 10.0
click at [592, 316] on li "312-859-8315" at bounding box center [630, 307] width 290 height 22
click at [586, 309] on div "**********" at bounding box center [787, 199] width 652 height 257
click at [1046, 358] on button "Save" at bounding box center [1067, 360] width 45 height 25
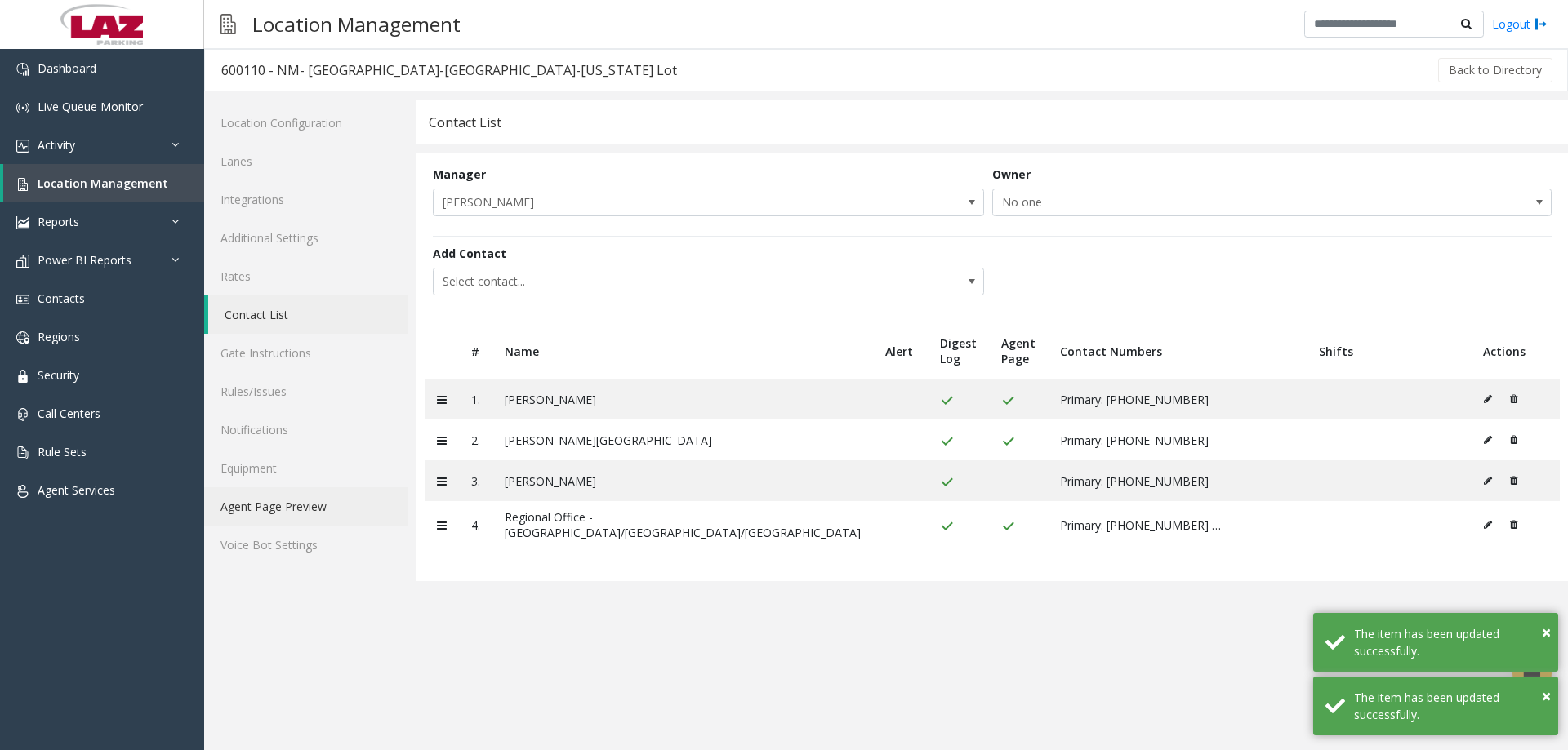
click at [295, 522] on link "Agent Page Preview" at bounding box center [305, 506] width 203 height 38
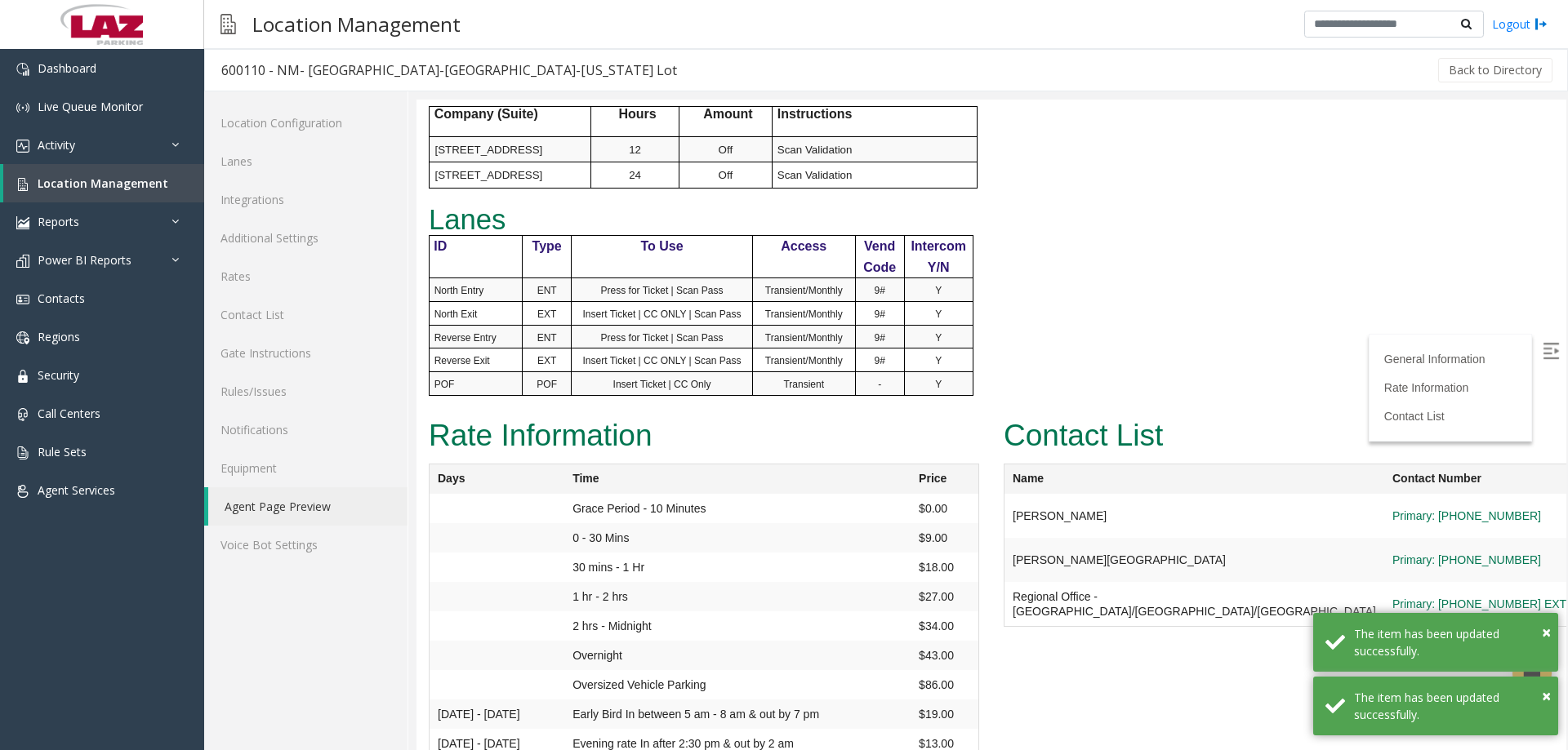
scroll to position [980, 0]
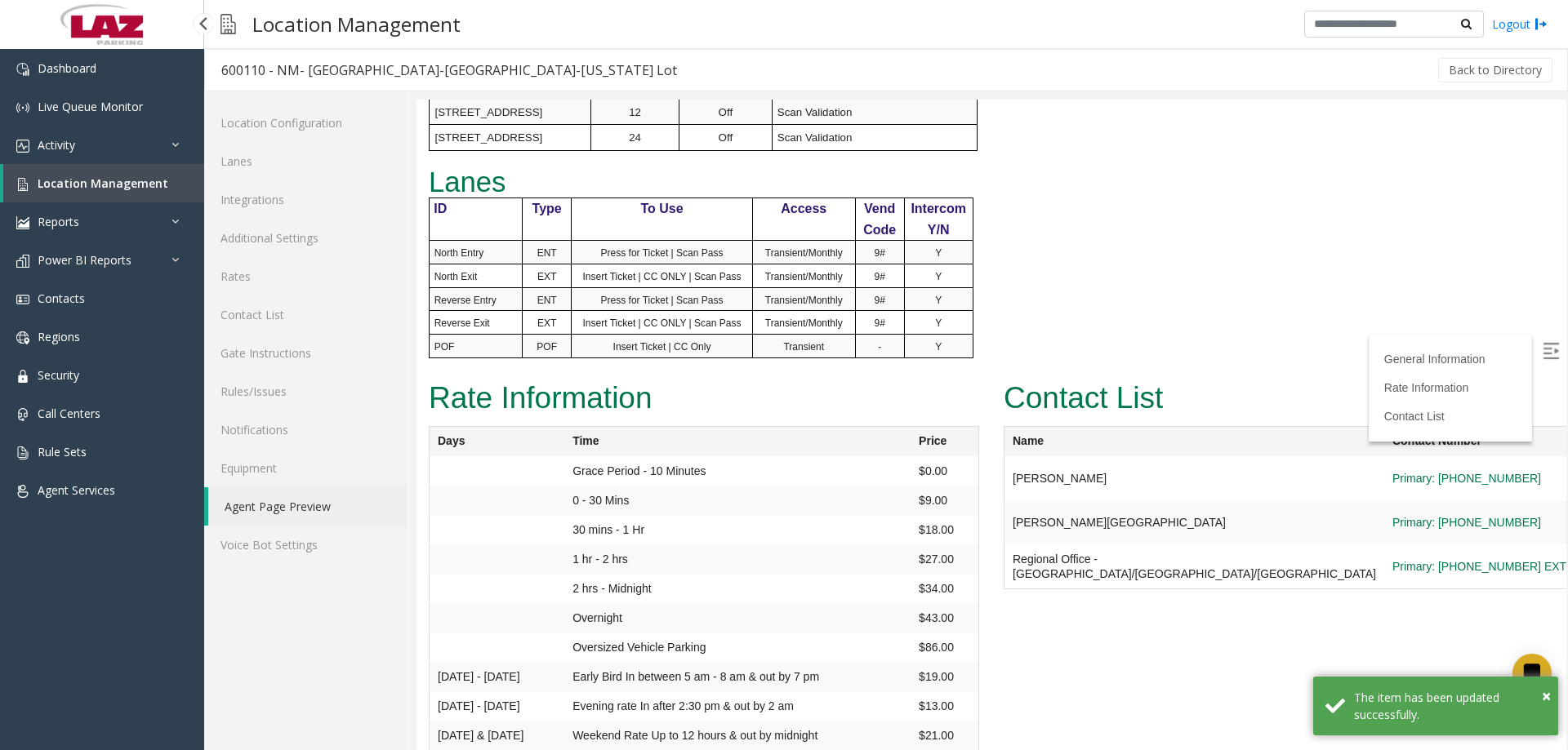
click at [85, 172] on link "Location Management" at bounding box center [104, 183] width 201 height 38
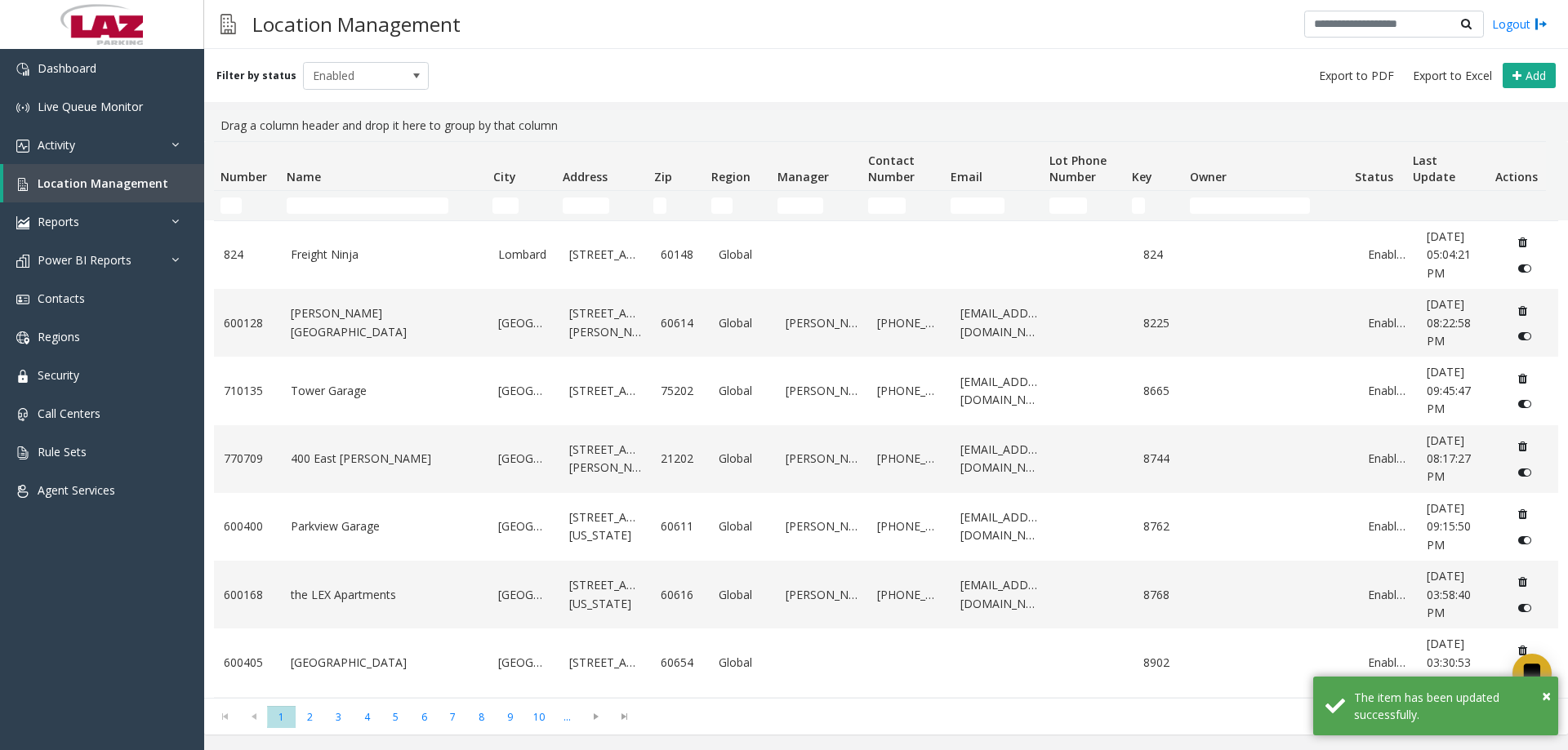
click at [331, 196] on td "Name Filter" at bounding box center [383, 206] width 206 height 30
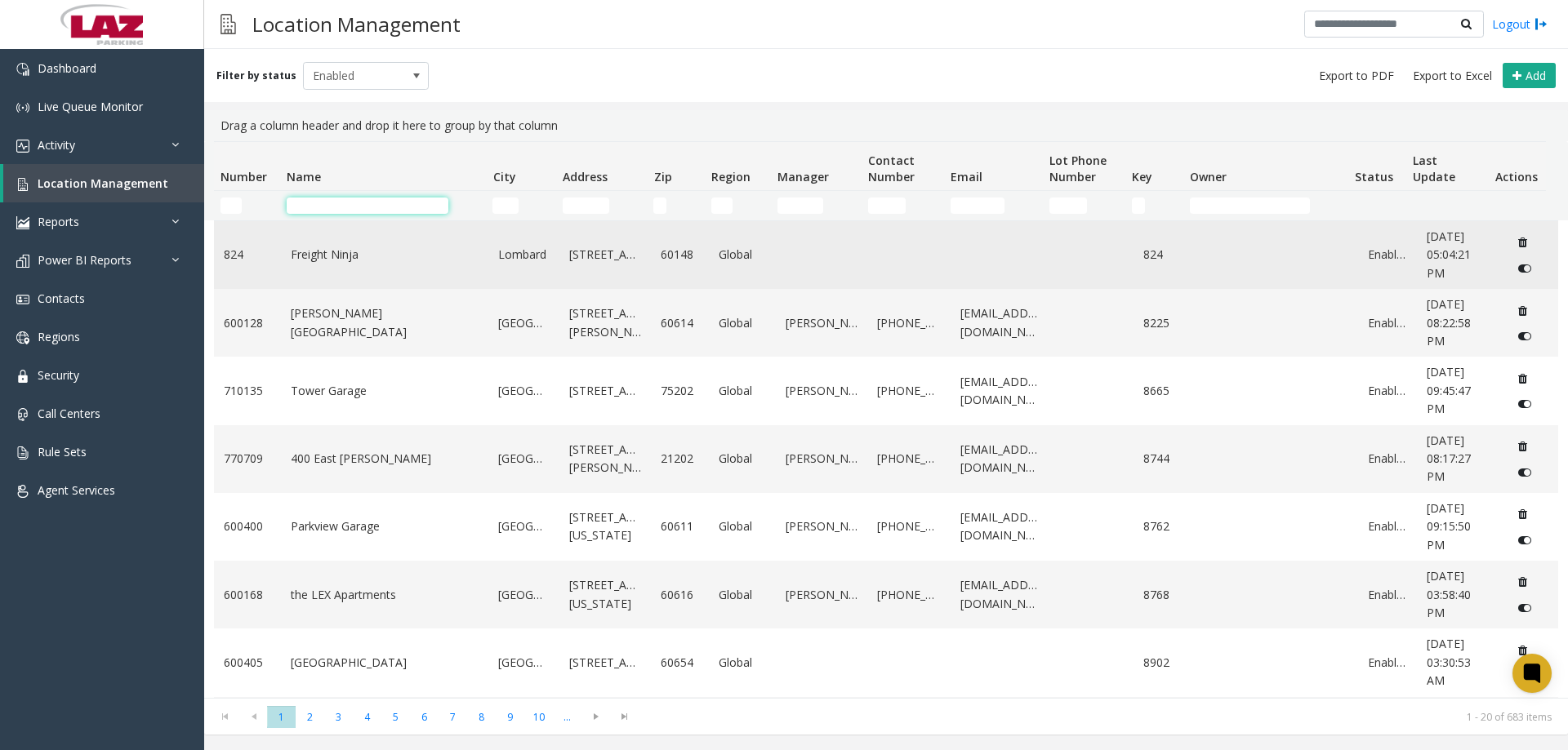
click at [322, 222] on div "Number Name City Address Zip Region Manager Contact Number Email Lot Phone Numb…" at bounding box center [886, 419] width 1364 height 557
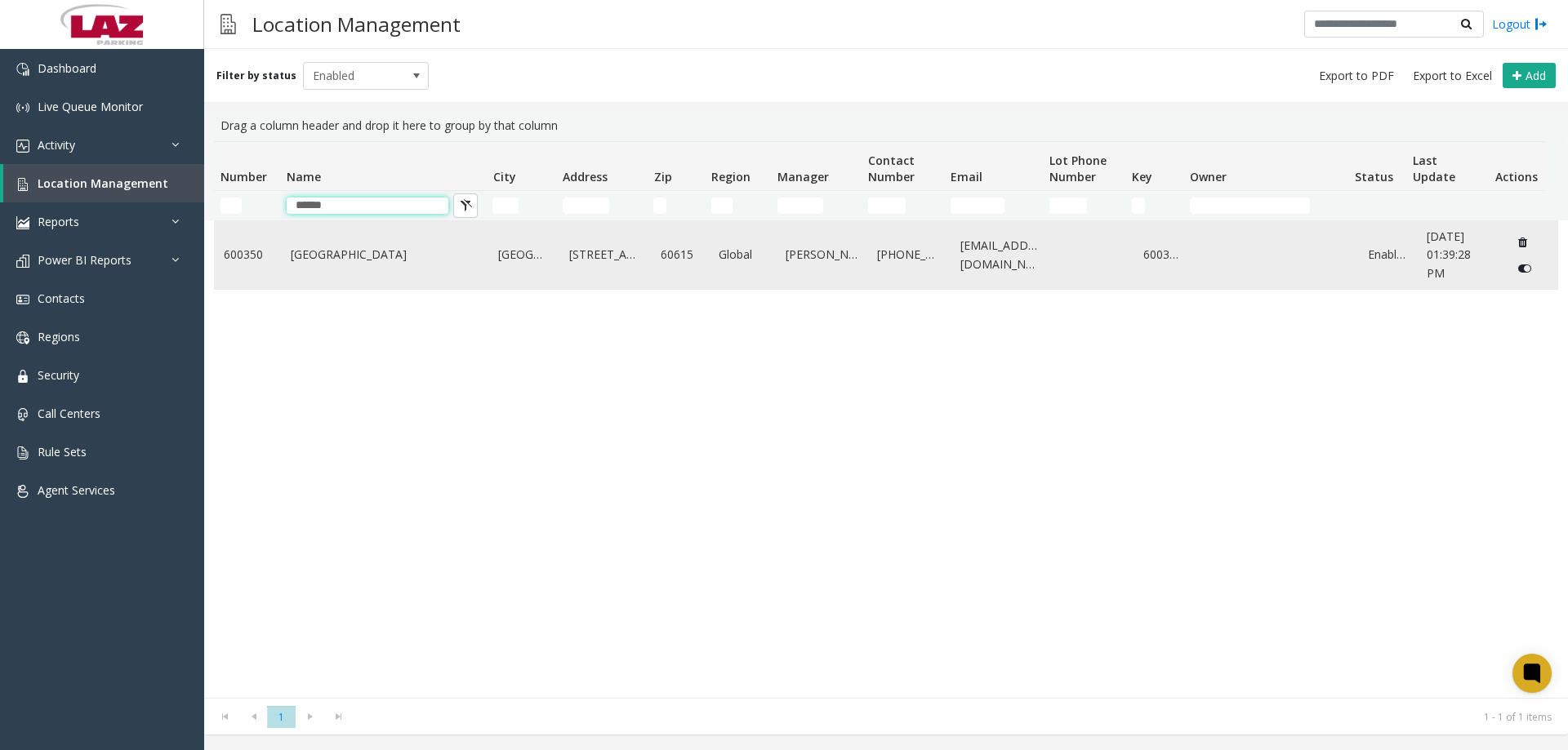
type input "******"
click at [302, 261] on link "Bronzeville" at bounding box center [385, 254] width 189 height 18
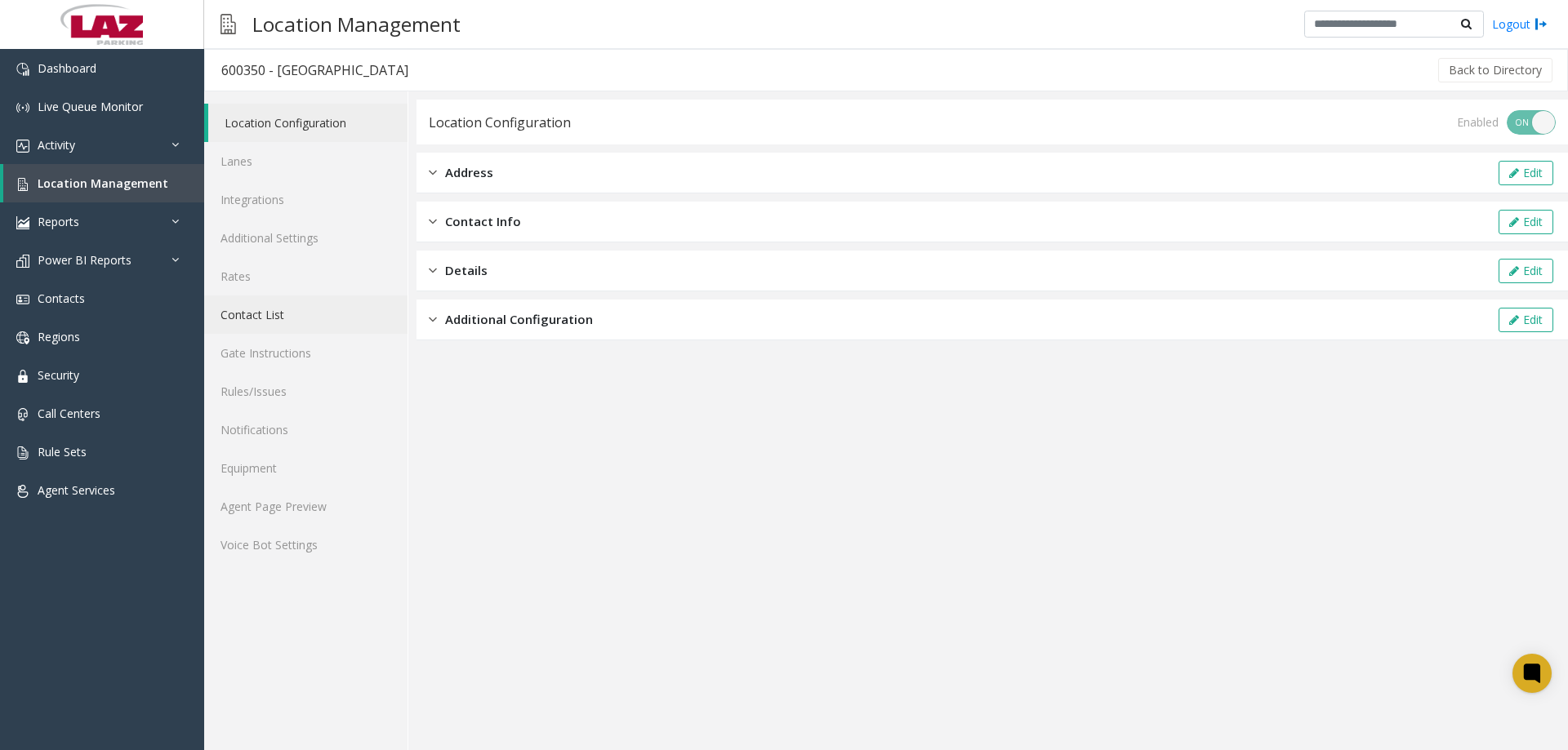
click at [289, 319] on link "Contact List" at bounding box center [305, 315] width 203 height 38
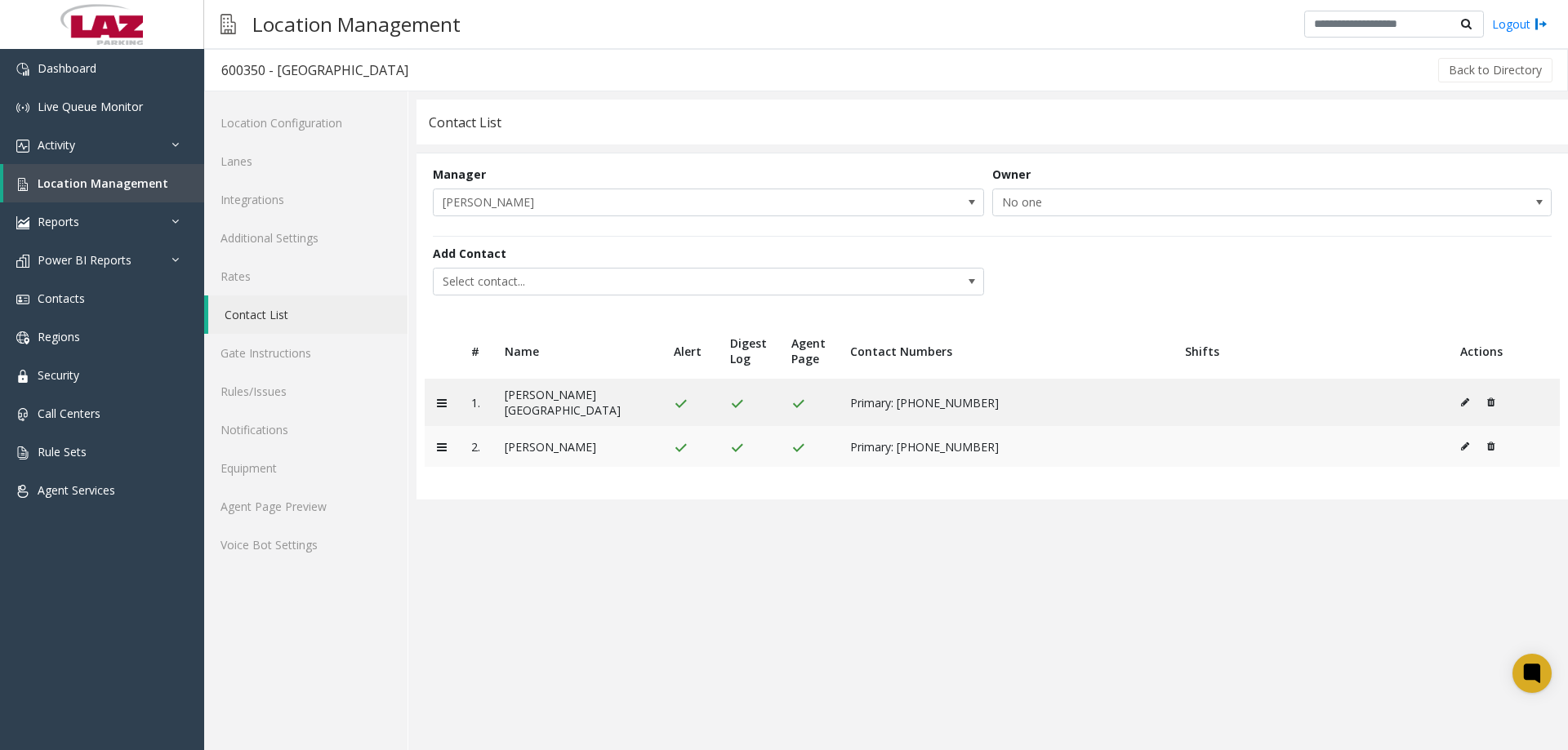
click at [1462, 441] on icon at bounding box center [1466, 446] width 9 height 10
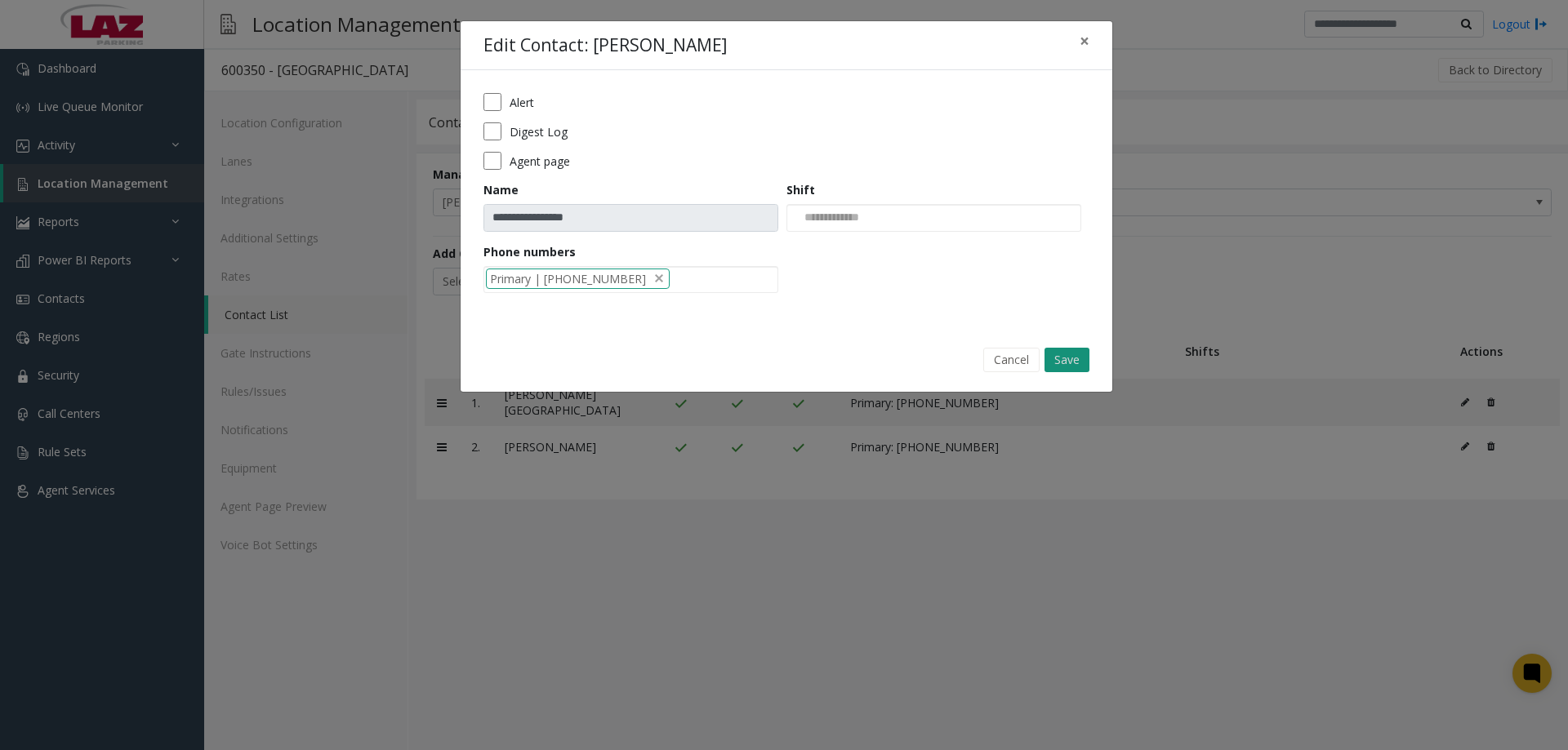
click at [1061, 361] on button "Save" at bounding box center [1067, 360] width 45 height 25
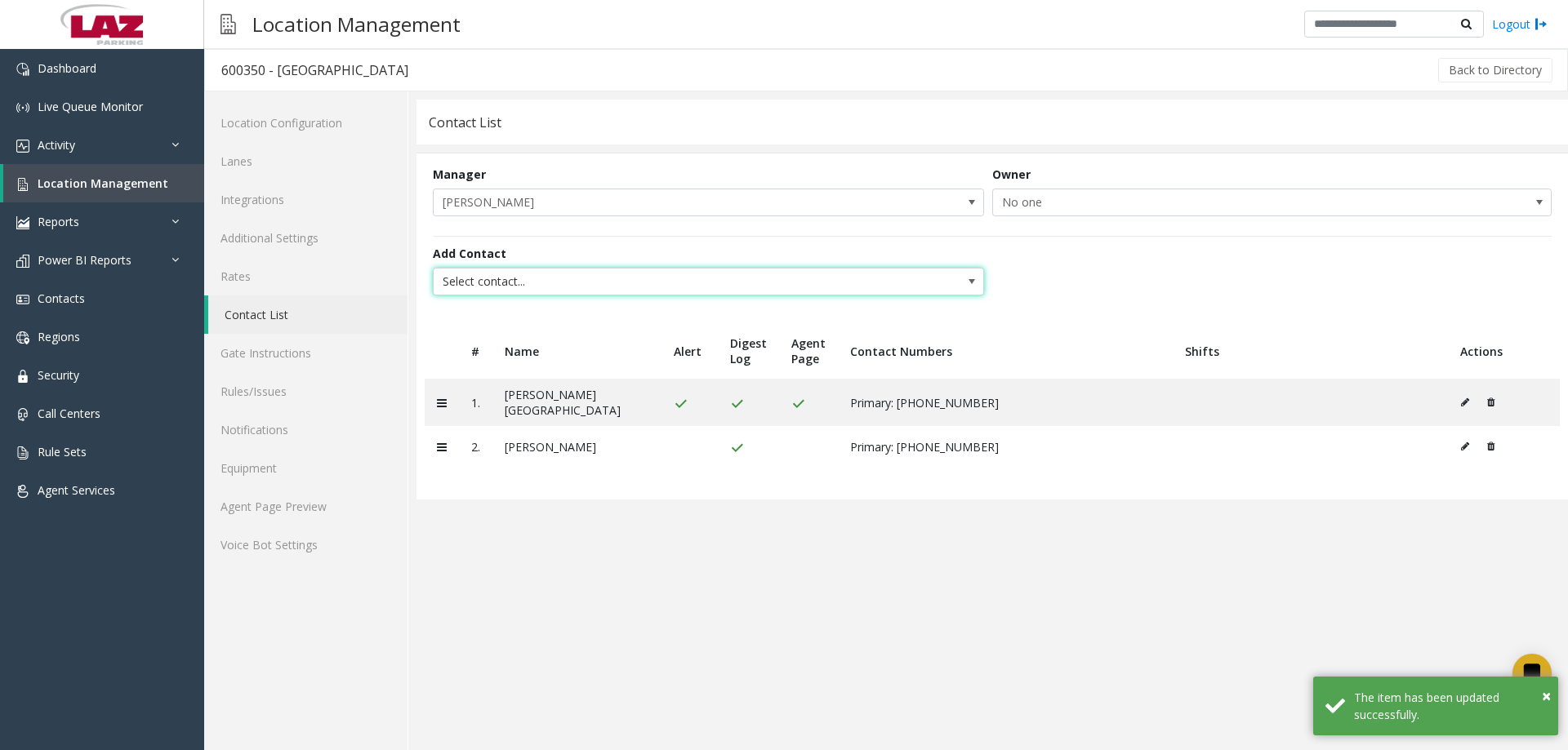
click at [568, 271] on span "Select contact..." at bounding box center [653, 281] width 440 height 26
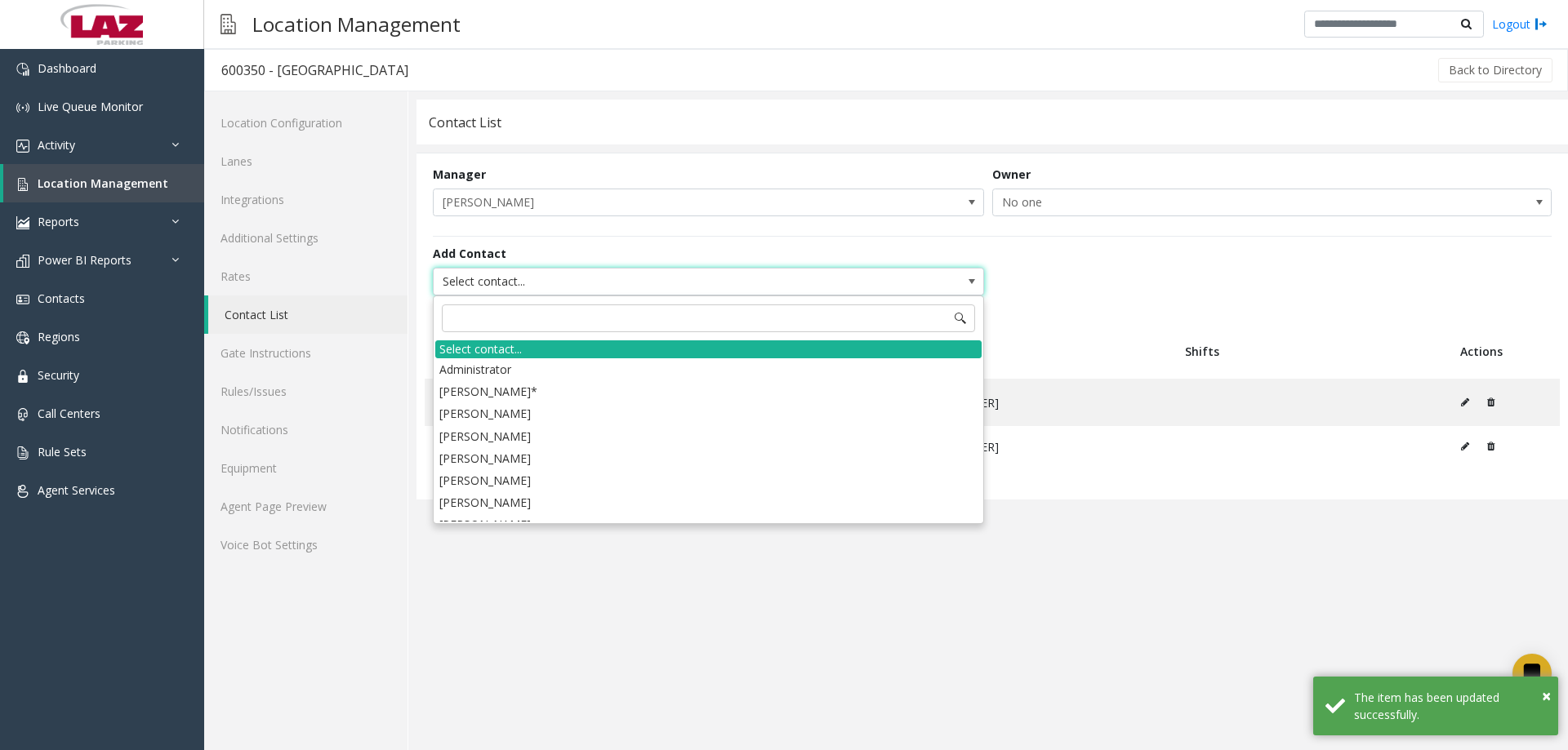
click at [567, 285] on span "Select contact..." at bounding box center [653, 281] width 440 height 26
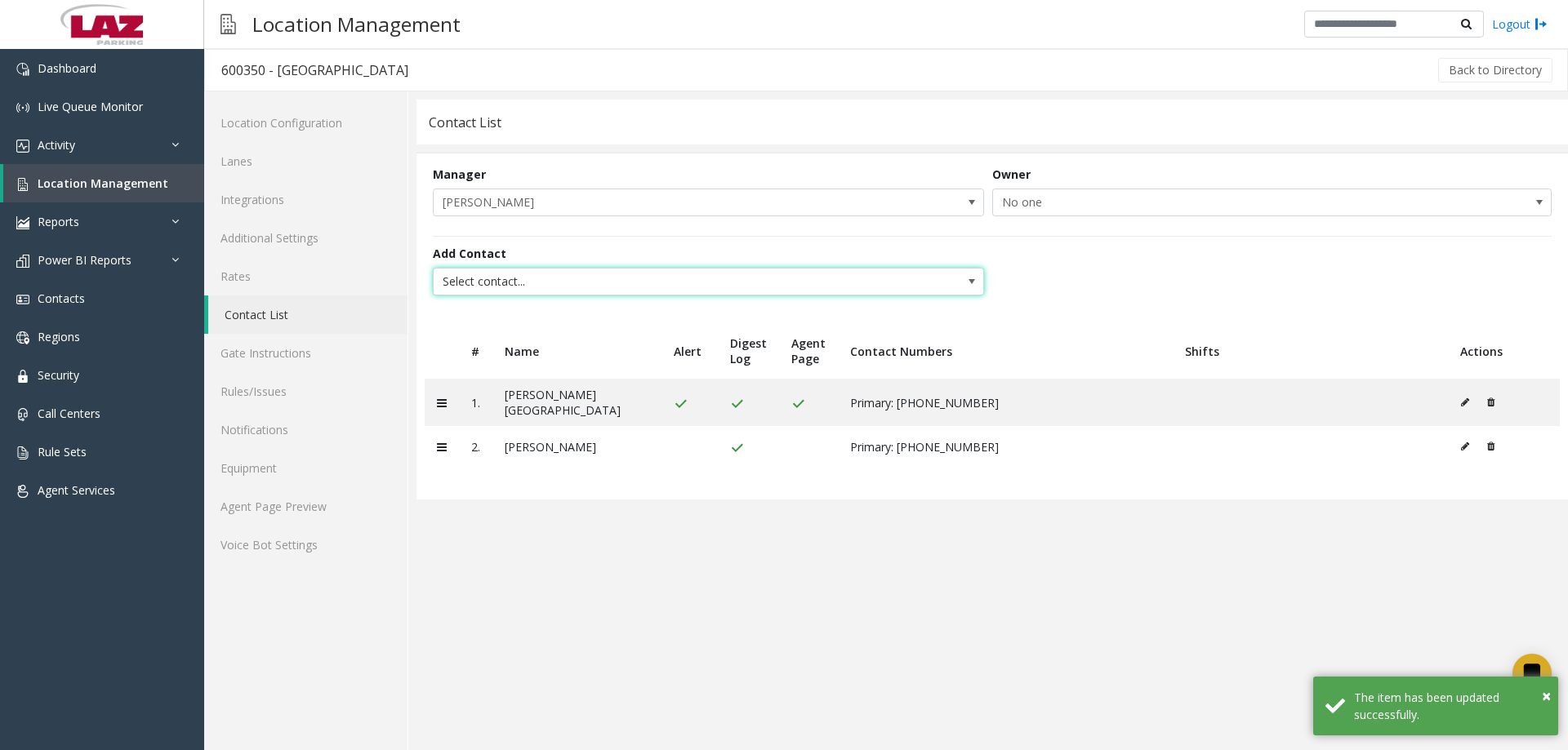
click at [567, 288] on span "Select contact..." at bounding box center [653, 281] width 440 height 26
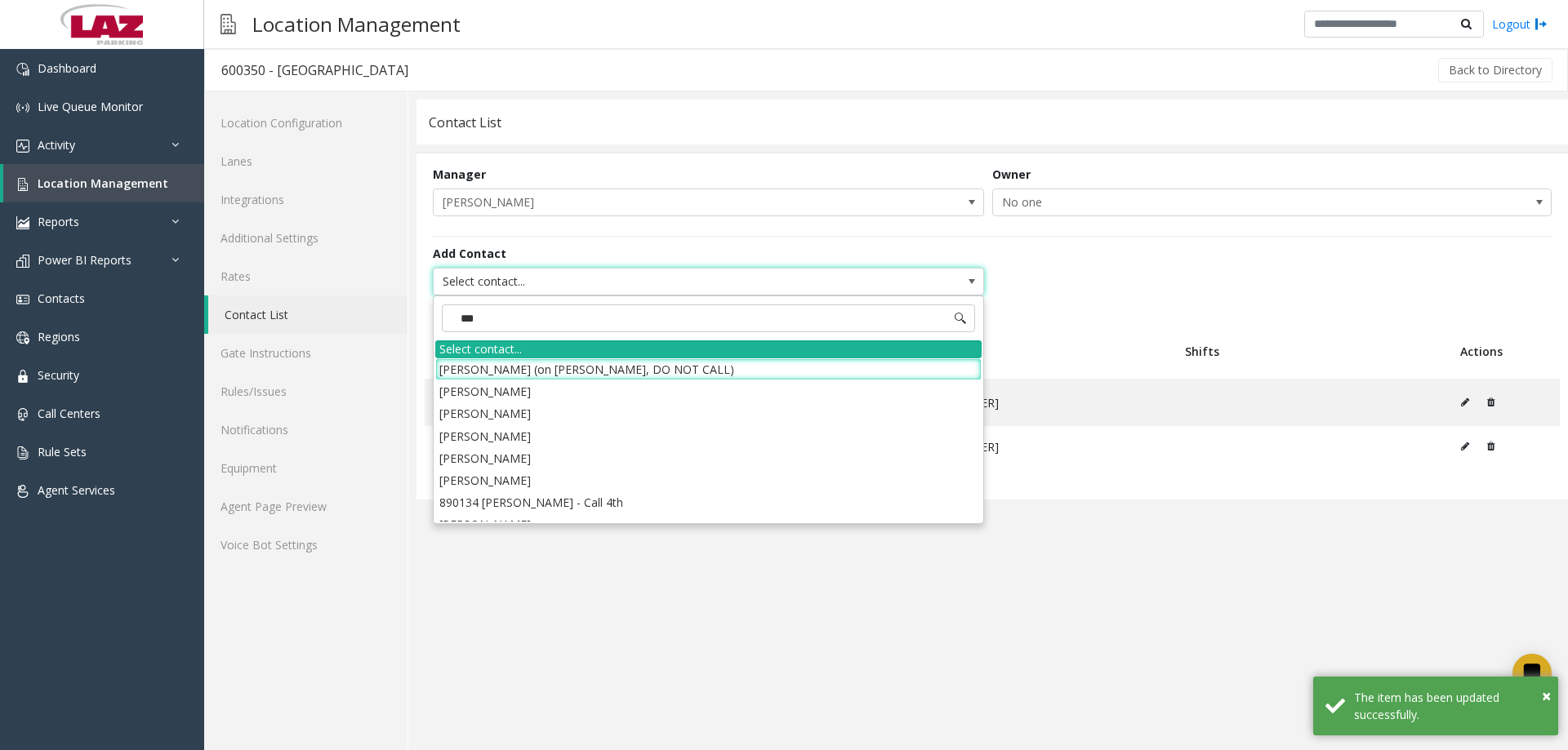
type input "****"
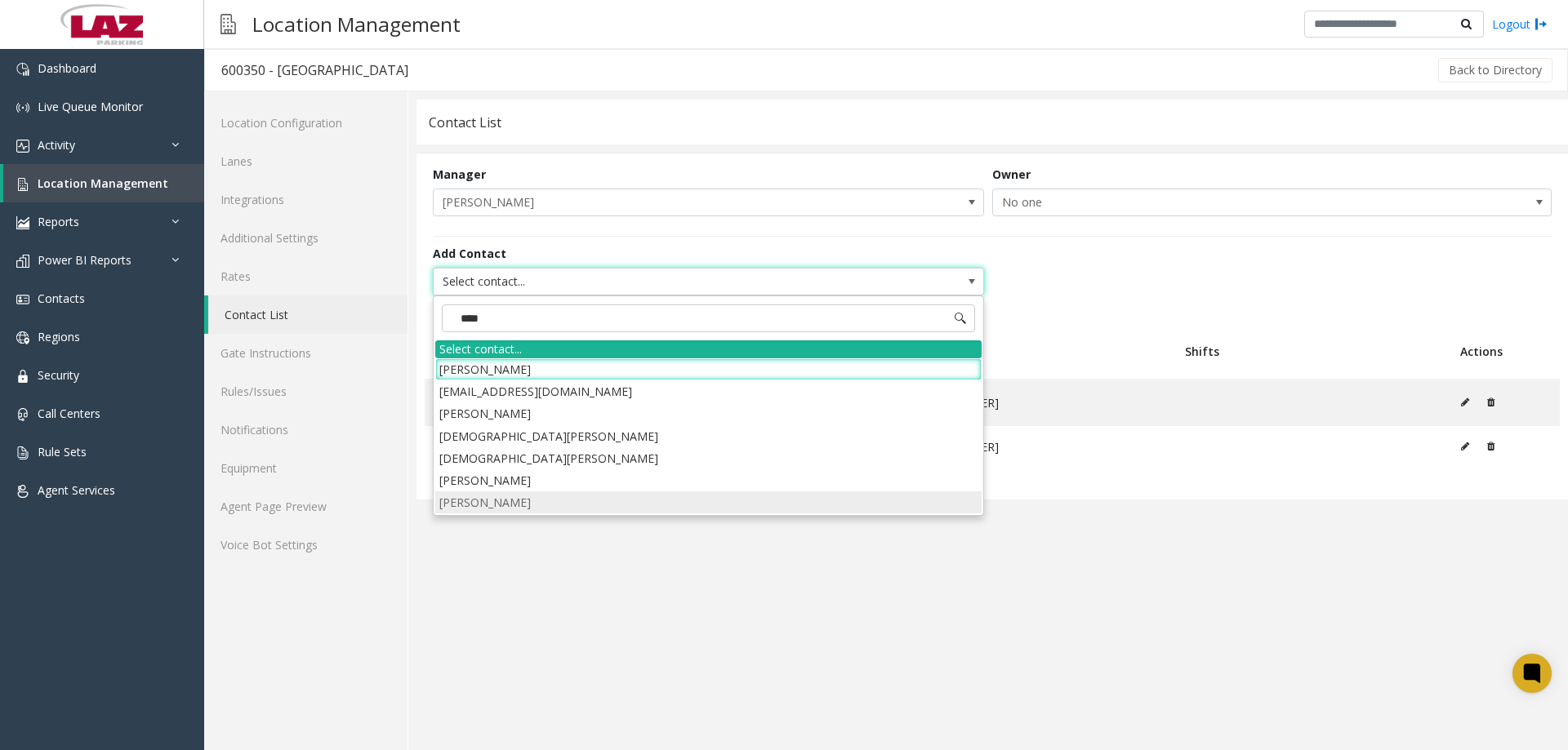
click at [514, 500] on li "Adam Avila" at bounding box center [709, 503] width 546 height 22
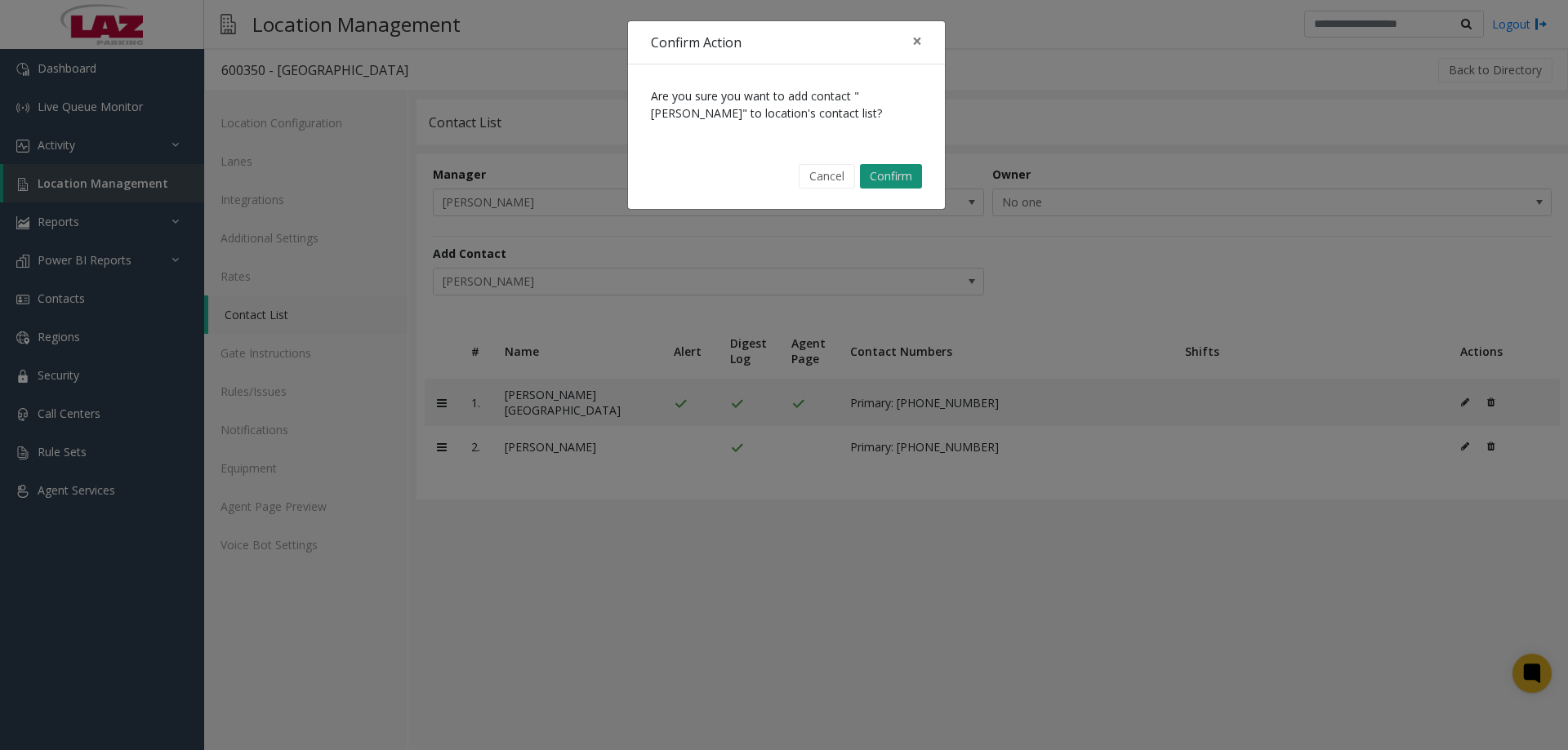
click at [905, 168] on button "Confirm" at bounding box center [891, 176] width 62 height 25
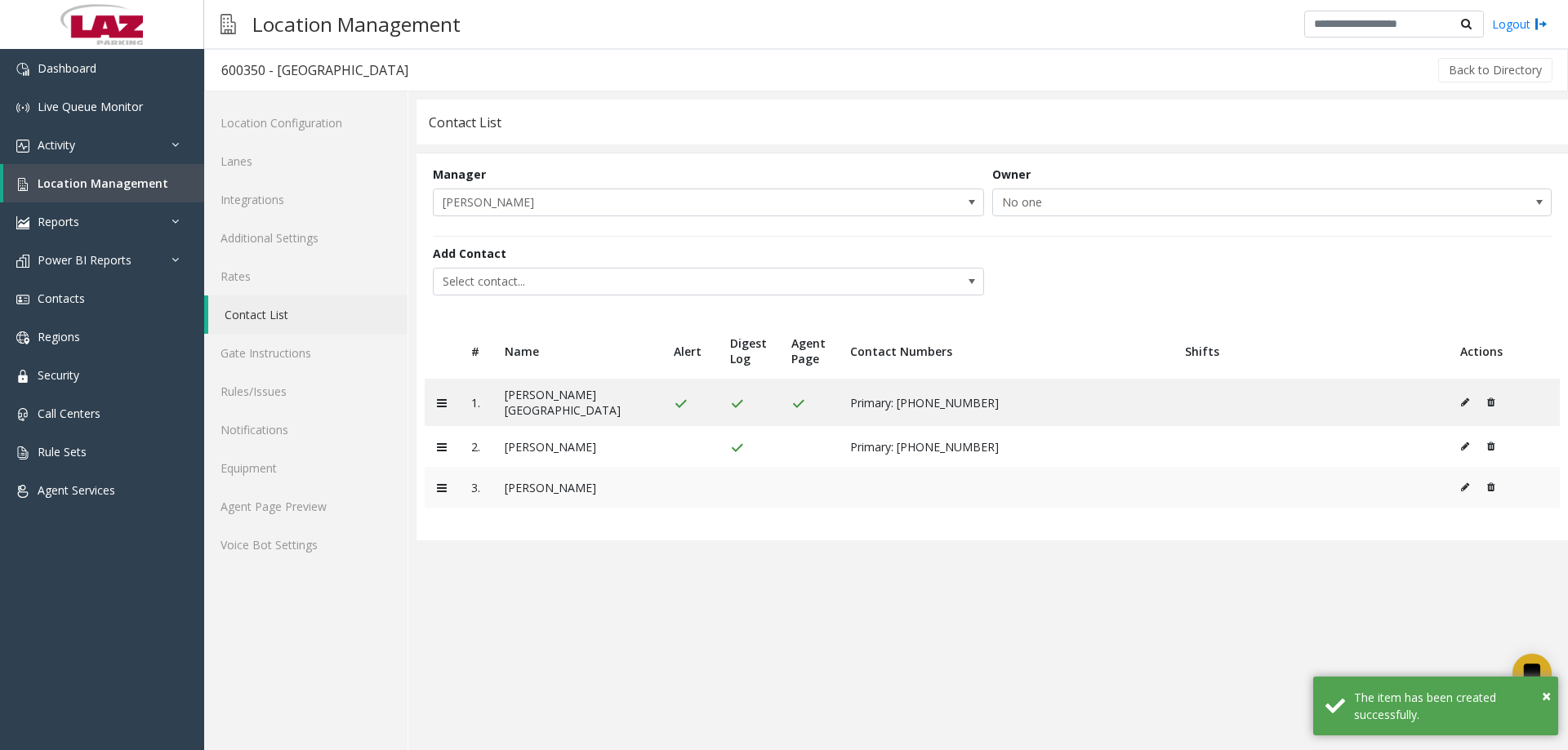
click at [1466, 484] on icon at bounding box center [1466, 487] width 9 height 10
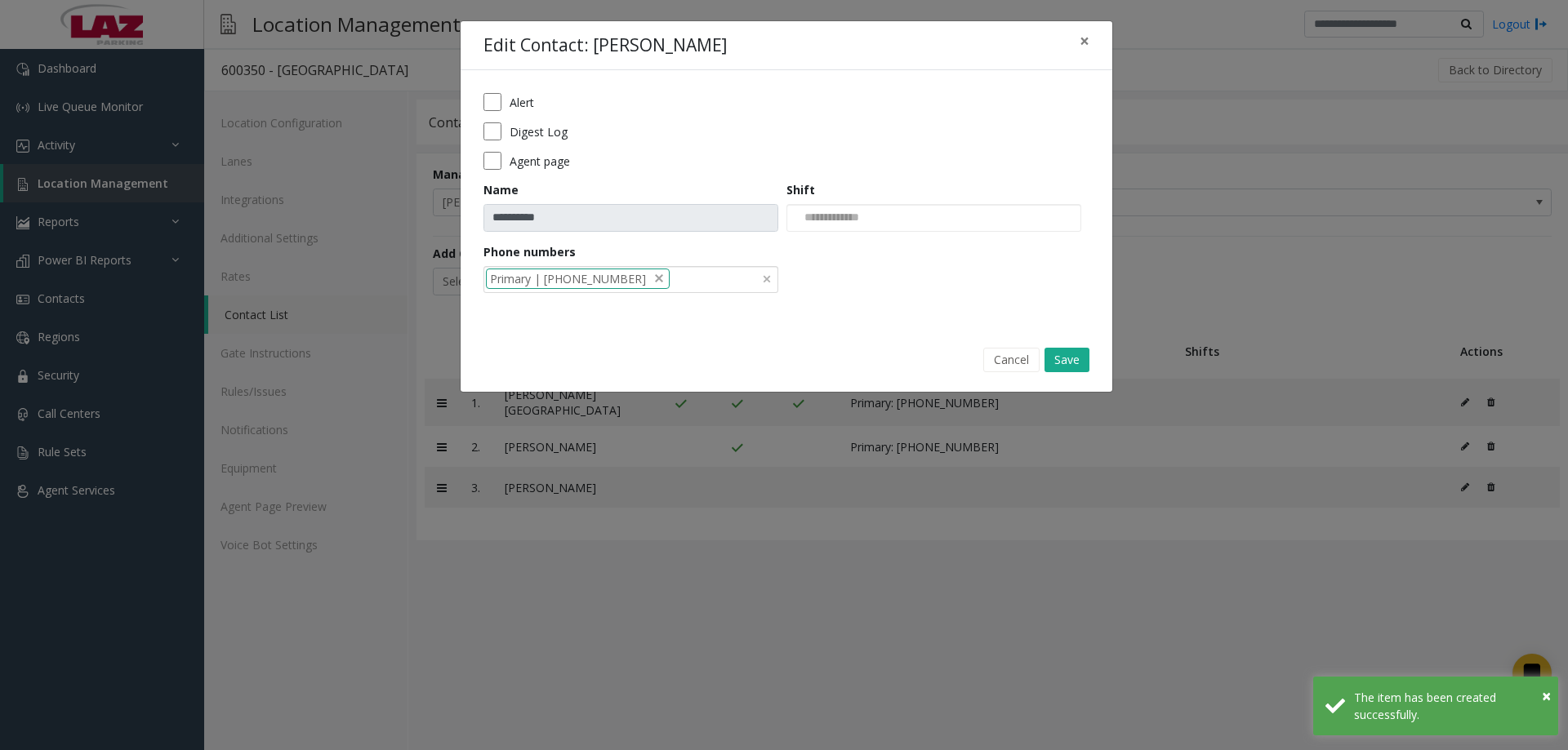
click at [653, 286] on span "delete" at bounding box center [659, 279] width 13 height 17
click at [602, 304] on li "312-859-8315" at bounding box center [630, 307] width 290 height 22
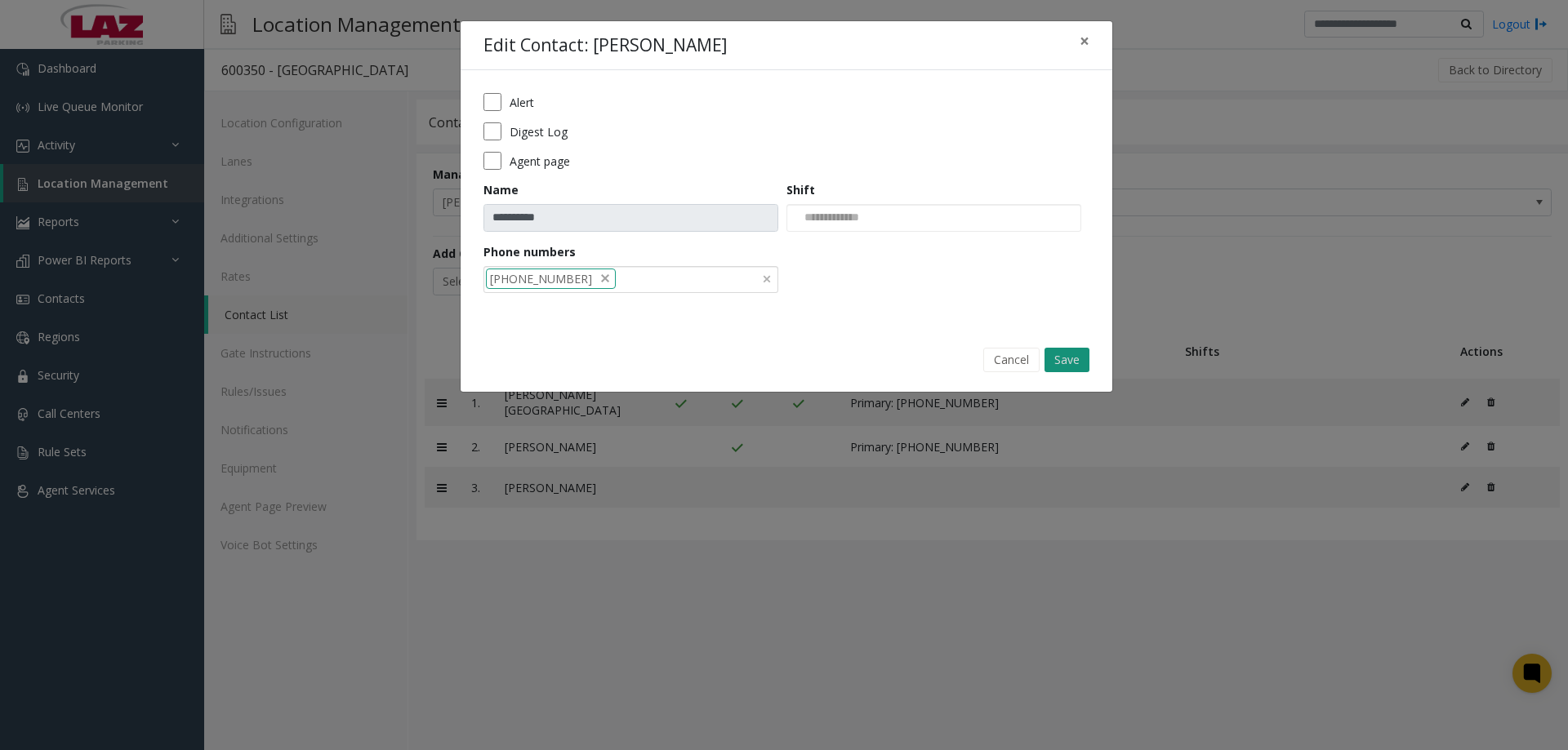
click at [1065, 362] on button "Save" at bounding box center [1067, 360] width 45 height 25
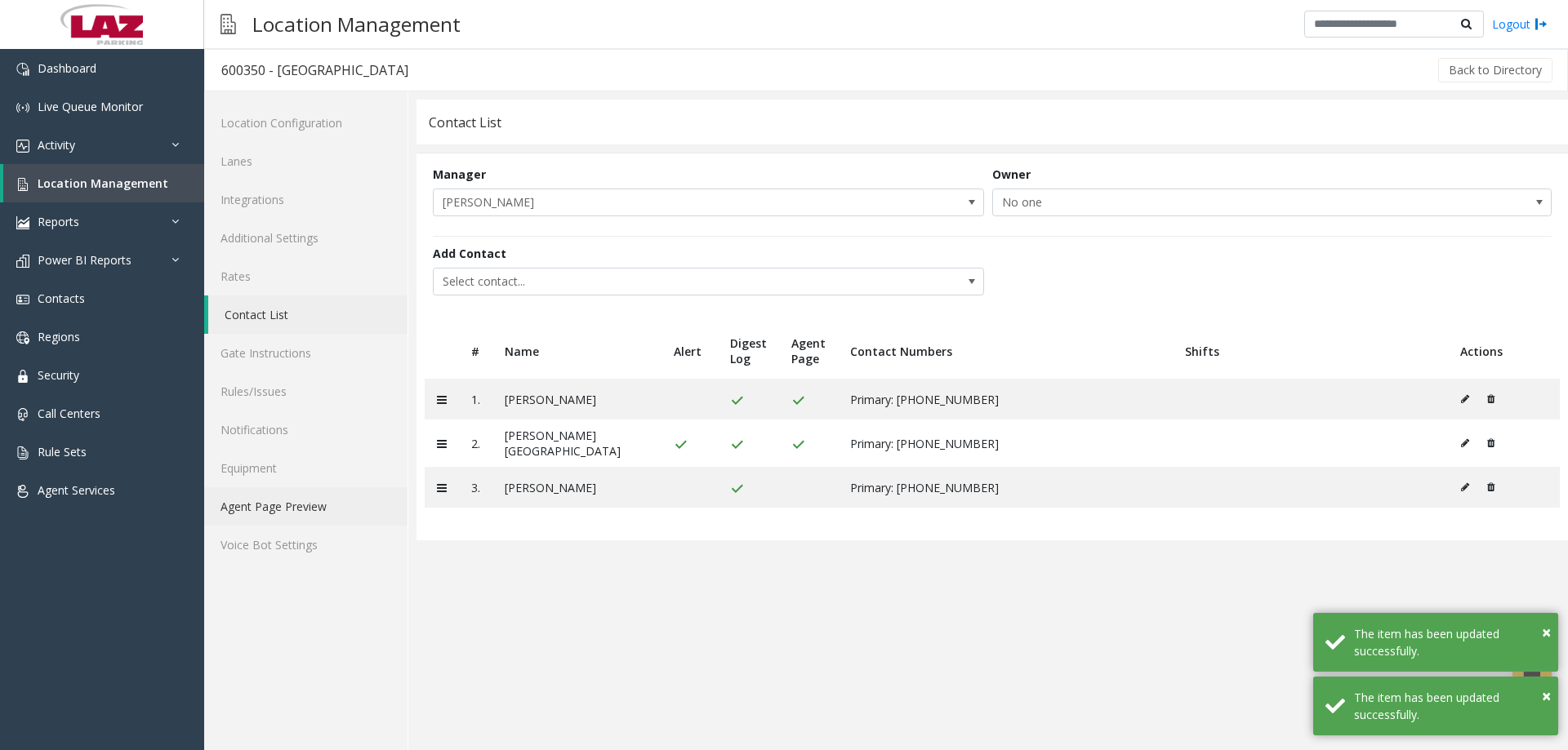
click at [273, 509] on link "Agent Page Preview" at bounding box center [305, 506] width 203 height 38
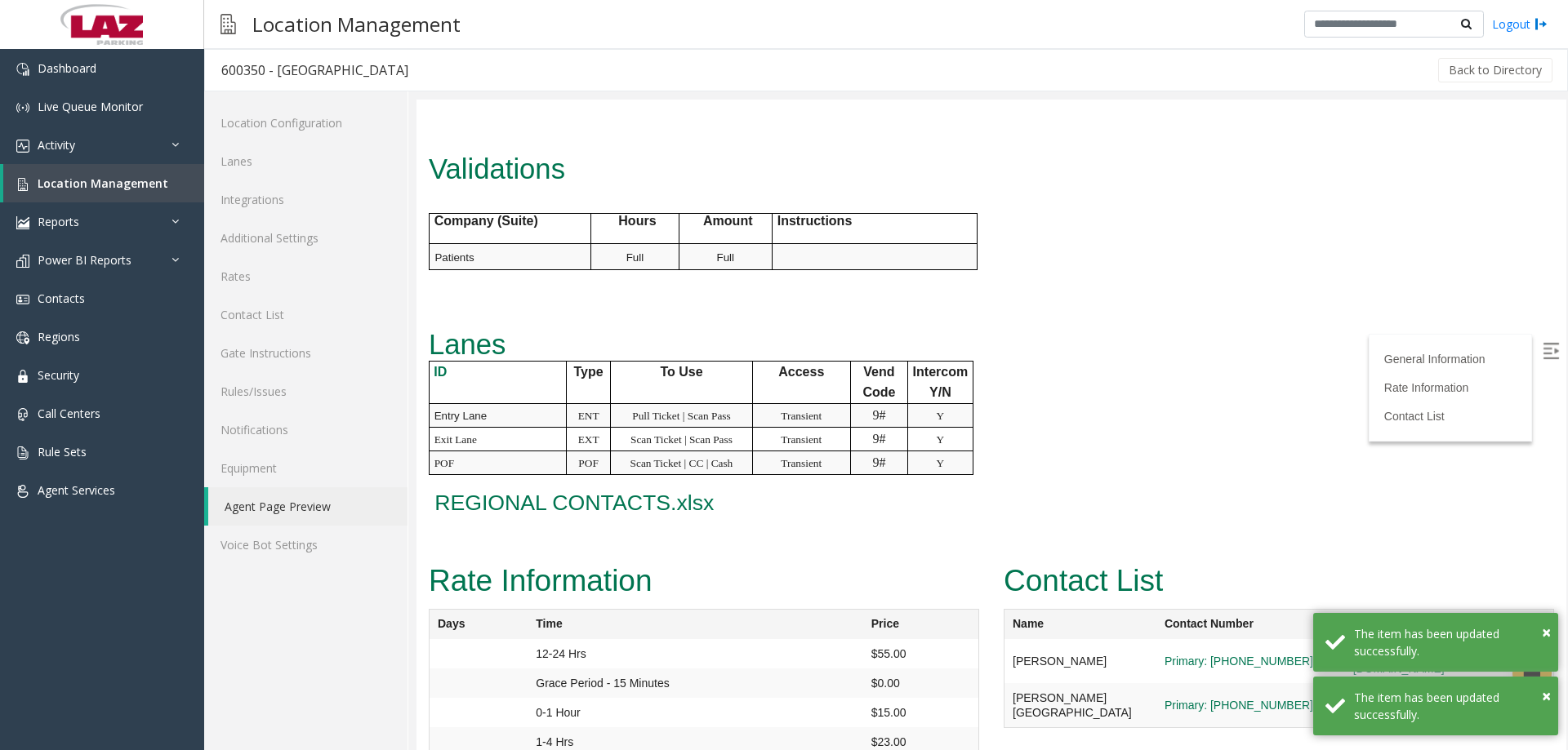
scroll to position [839, 0]
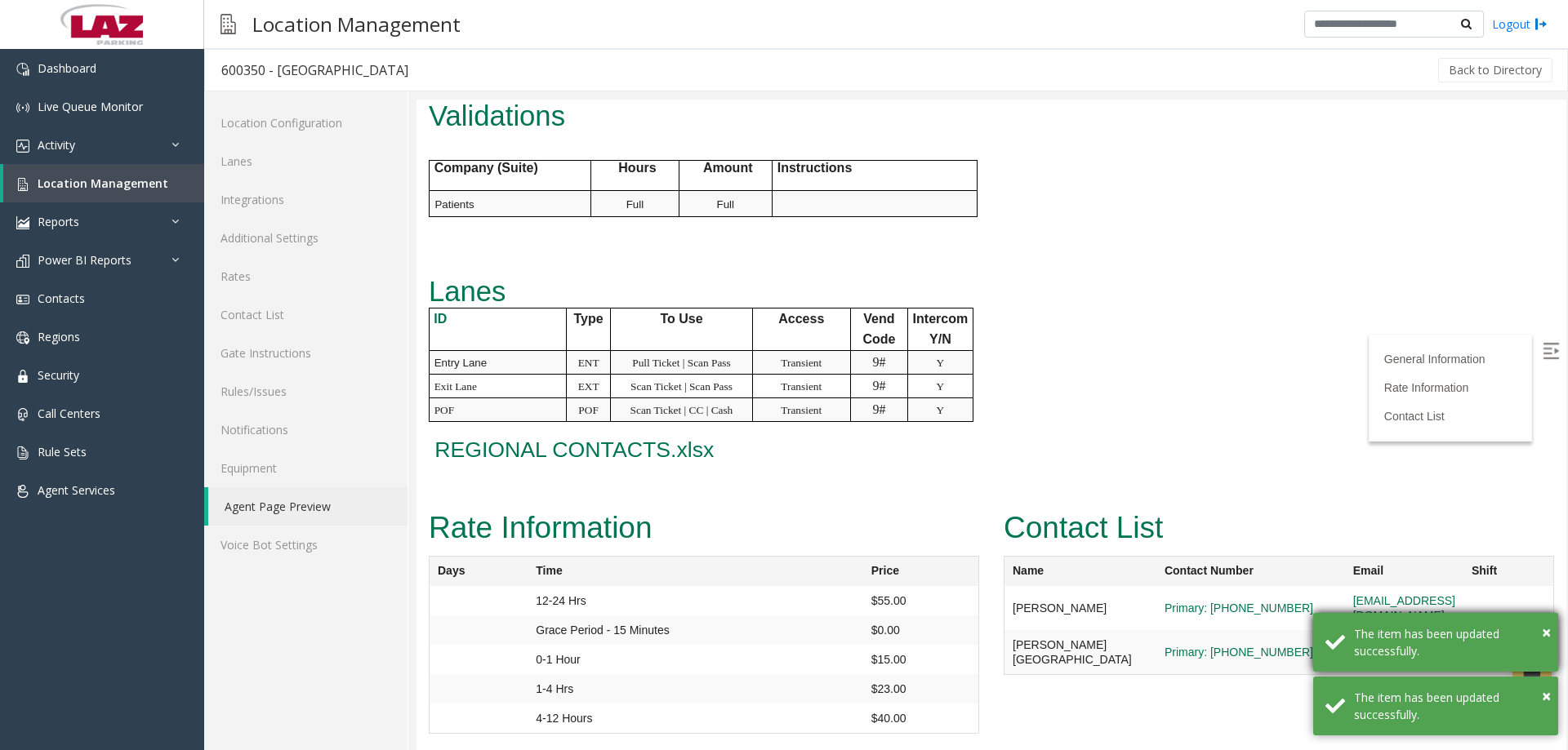
drag, startPoint x: 1539, startPoint y: 628, endPoint x: 1547, endPoint y: 666, distance: 38.8
click at [1542, 634] on div "× The item has been updated successfully." at bounding box center [1436, 642] width 245 height 59
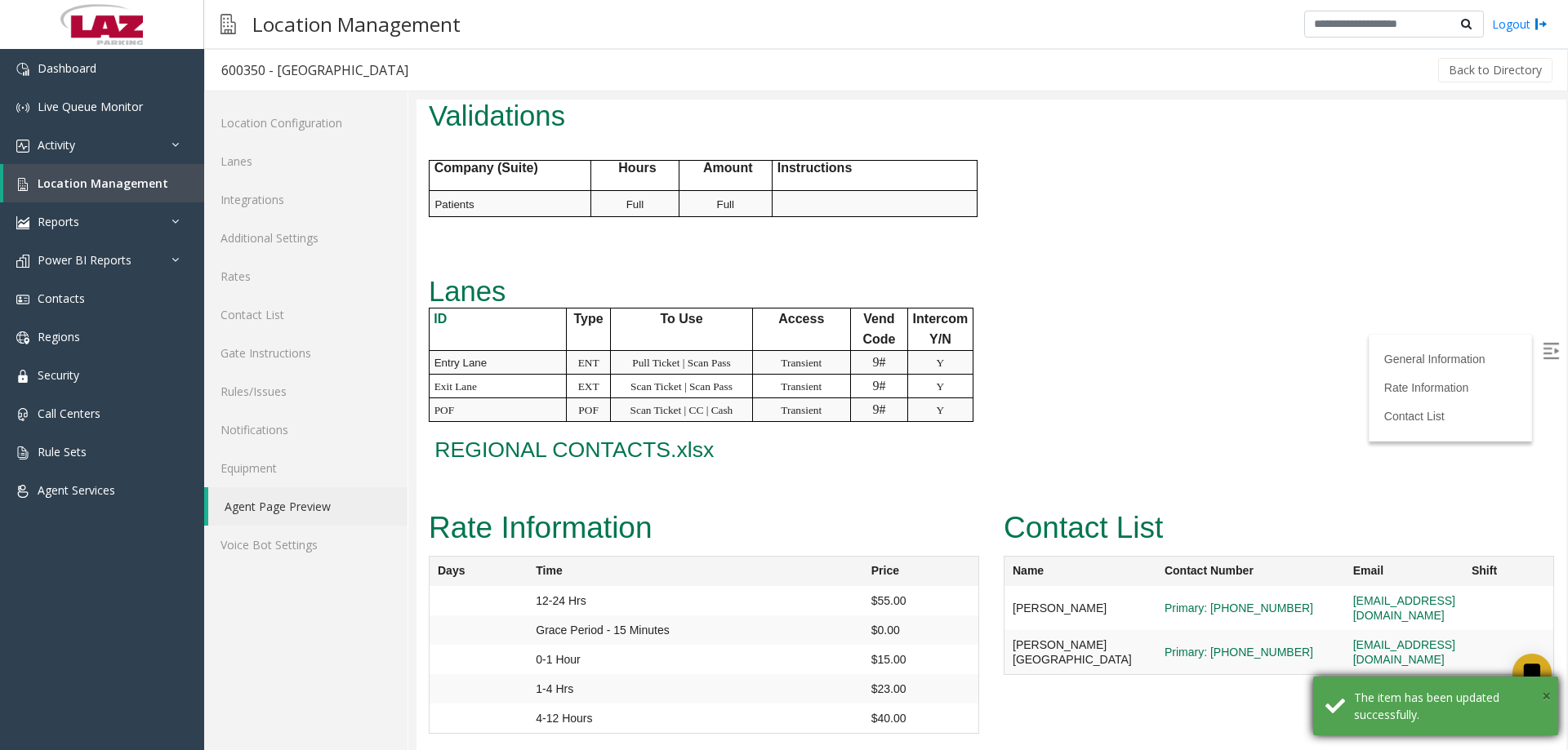
click at [1542, 695] on span "×" at bounding box center [1547, 696] width 9 height 22
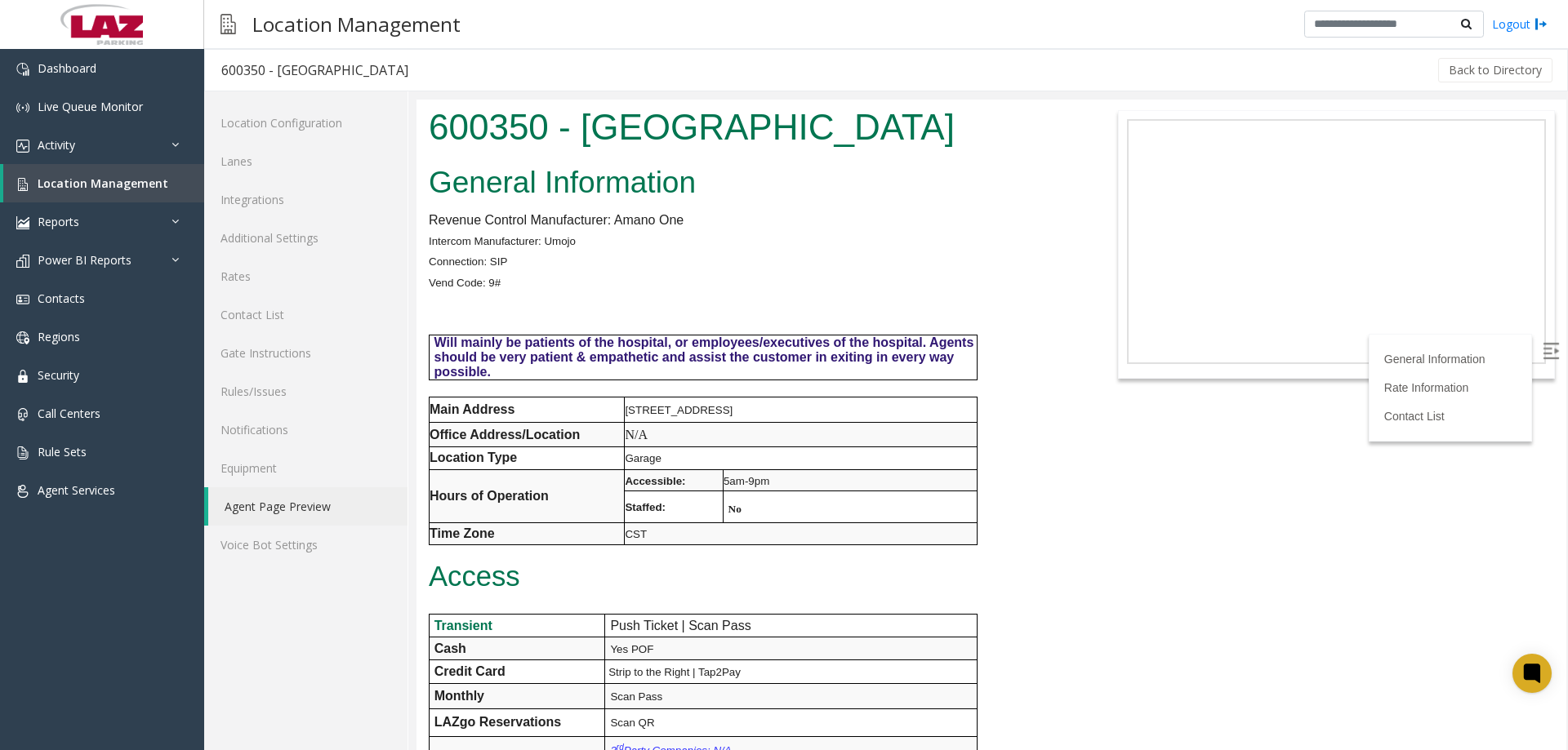
click at [286, 515] on link "Agent Page Preview" at bounding box center [308, 506] width 199 height 38
click at [292, 518] on link "Agent Page Preview" at bounding box center [308, 506] width 199 height 38
click at [286, 497] on link "Agent Page Preview" at bounding box center [308, 506] width 199 height 38
click at [866, 203] on h2 "General Information" at bounding box center [751, 183] width 646 height 43
